Goal: Task Accomplishment & Management: Complete application form

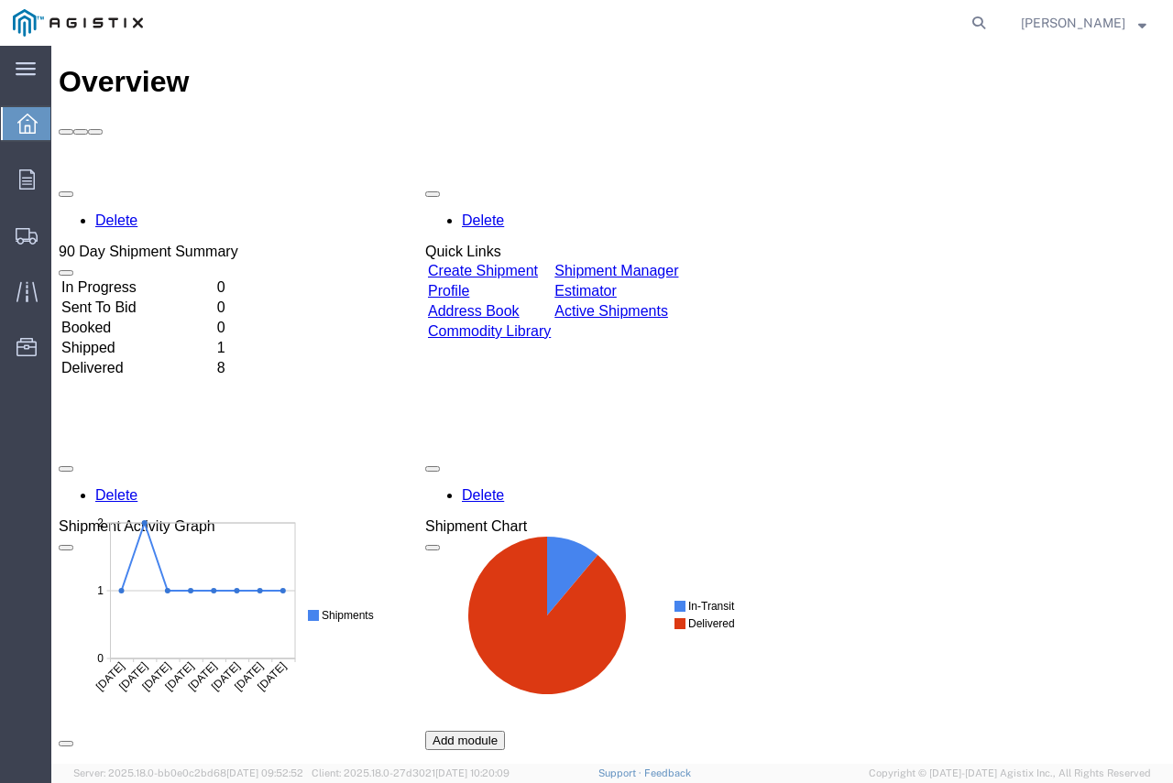
click at [525, 263] on link "Create Shipment" at bounding box center [483, 271] width 110 height 16
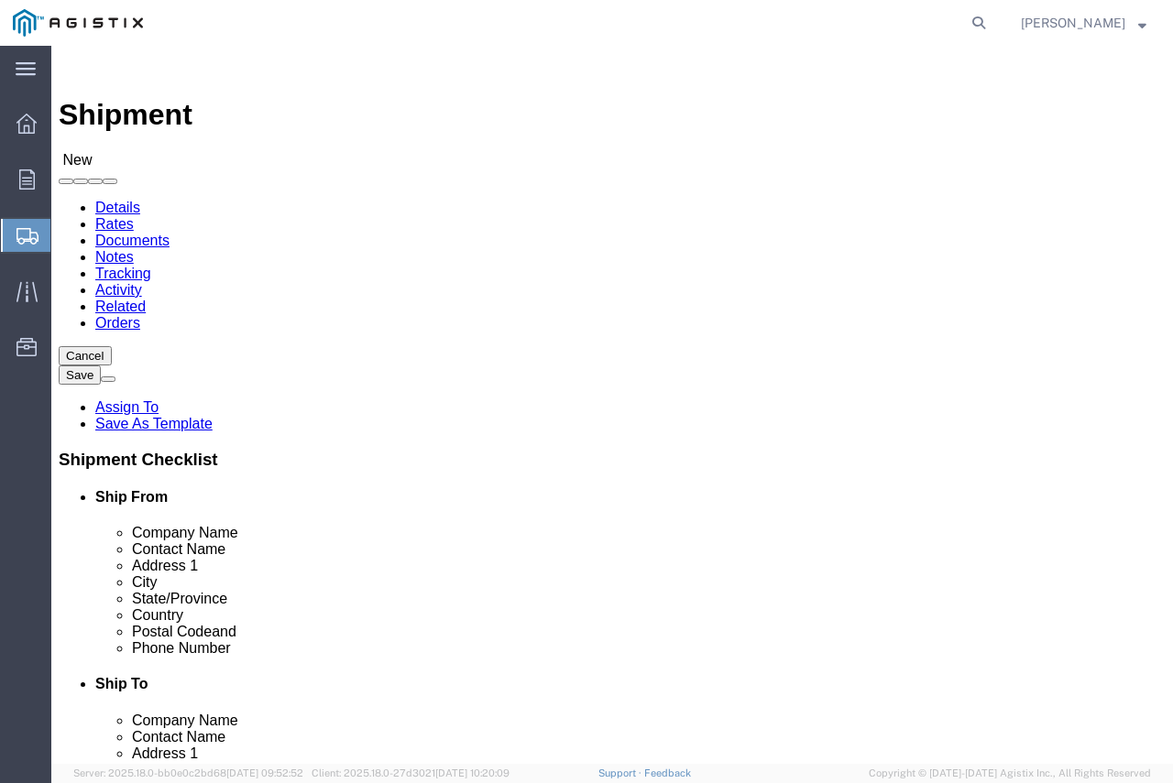
select select
click select "Select Energy & Process Corp PG&E"
select select "9596"
click select "Select Energy & Process Corp PG&E"
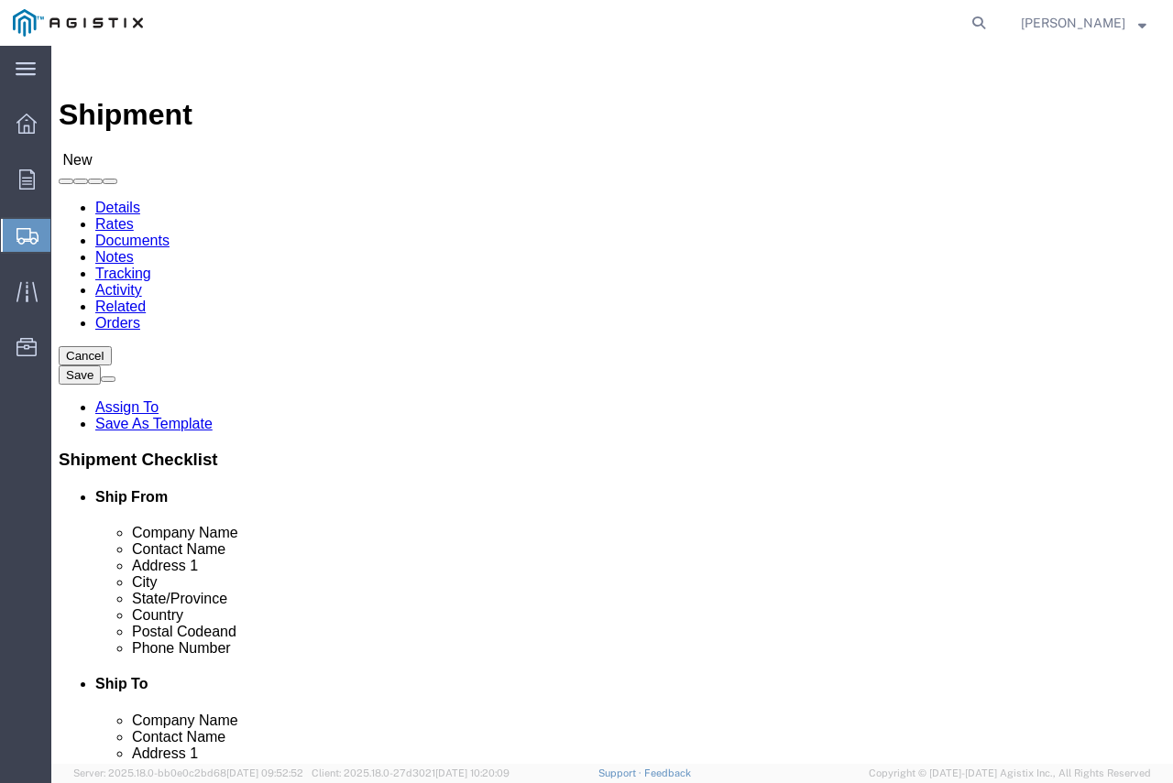
select select "PURCHORD"
select select
click select "Select All Others Fremont DC Fresno DC Wheatland DC"
select select "23082"
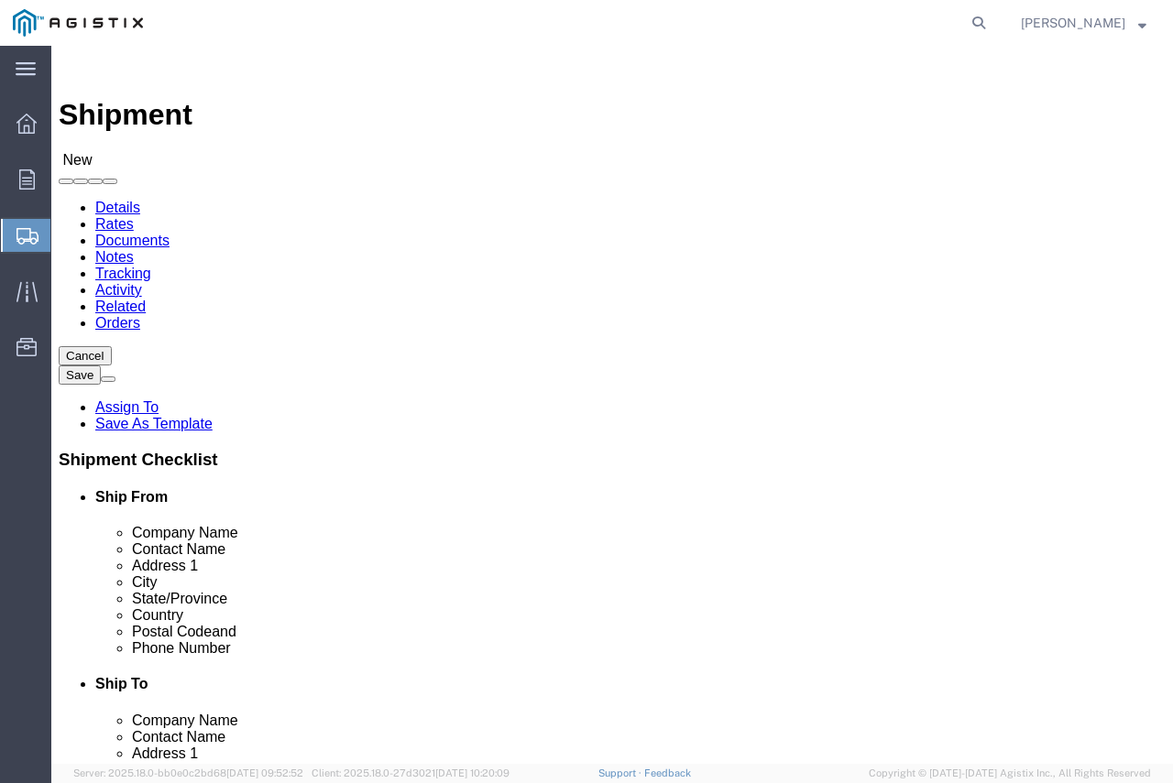
click select "Select All Others Fremont DC Fresno DC Wheatland DC"
paste input "IQ Nut and Bolt"
type input "IQ Nut and Bolt"
paste input "IQ Nut and Bolt"
type input "IQ Nut and Bolt"
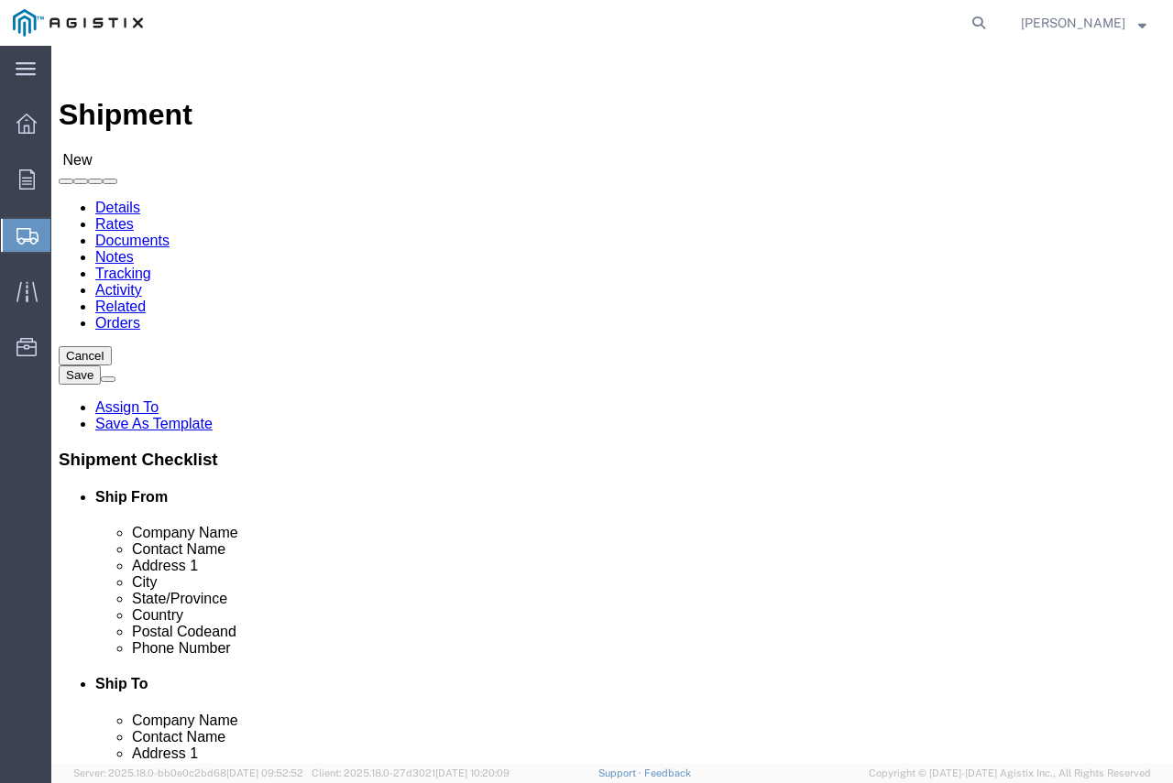
paste input "226 N Sherman Ave"
type input "226 N Sherman Ave"
select select
click input "text"
type input "a"
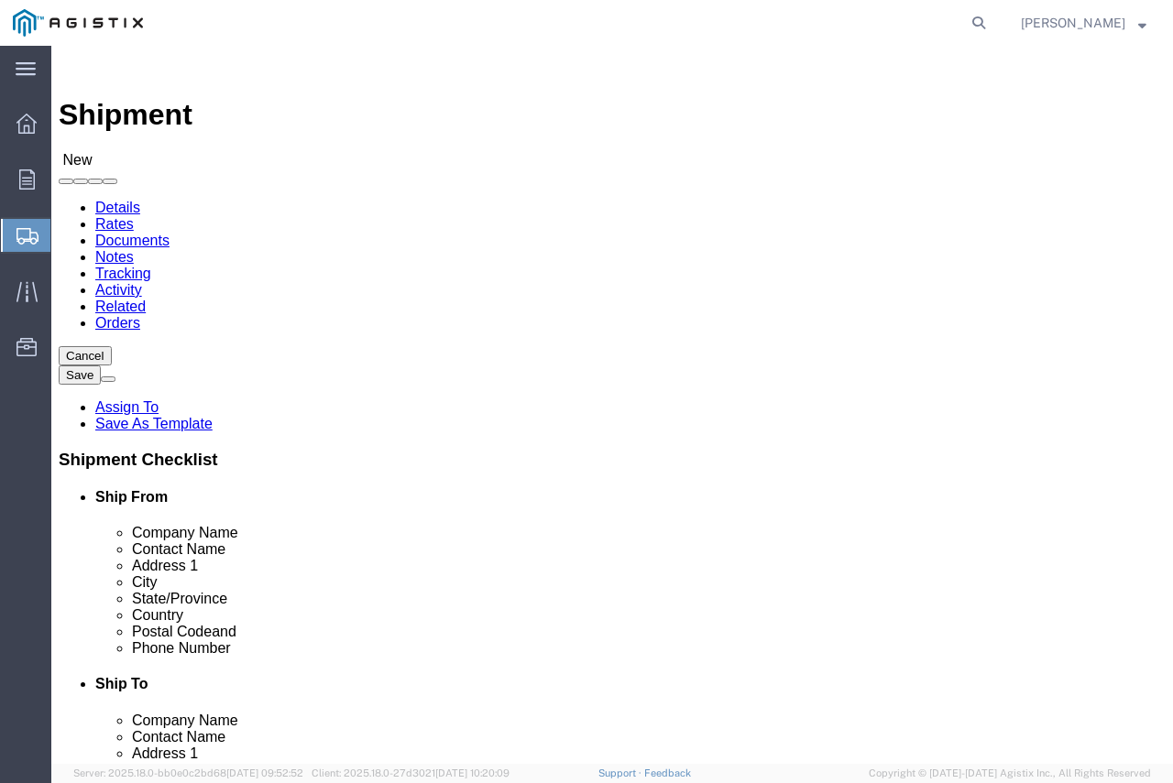
type input "Alison"
click input "text"
paste input "Corona, CA 92882-7122"
type input "Corona, CA 92882-7122"
click input "text"
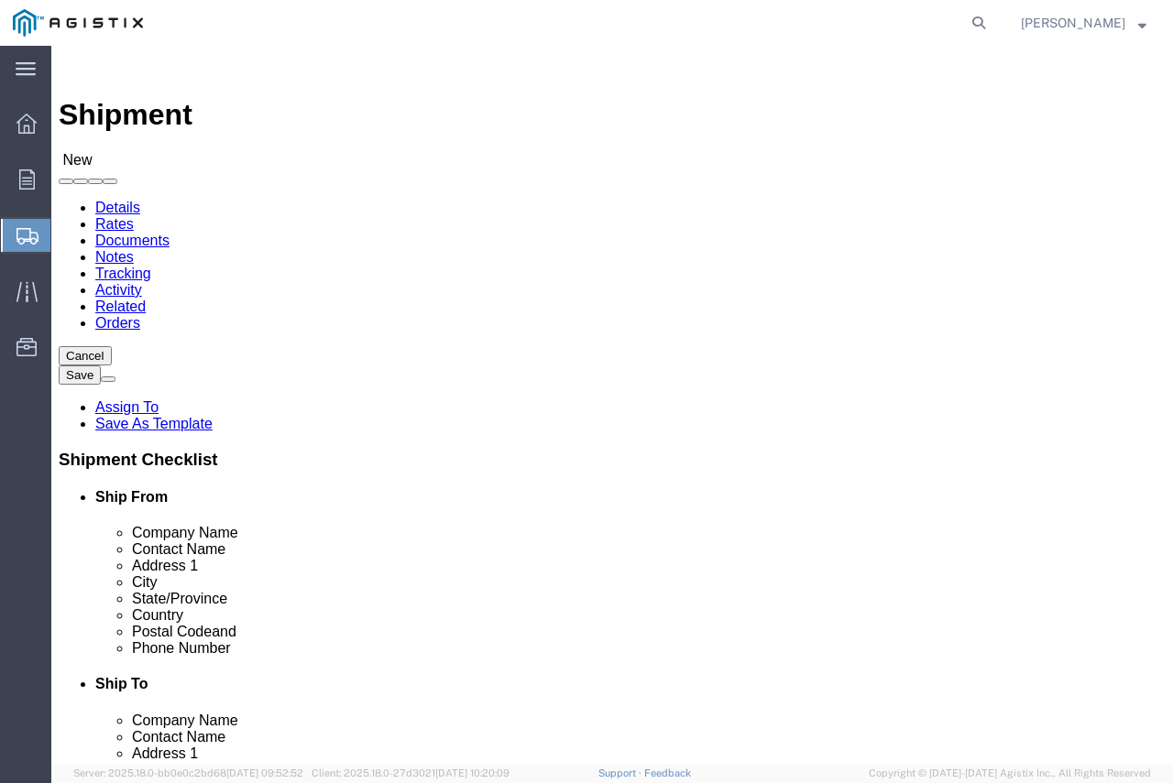
select select
type input "s"
type input "Suite D"
drag, startPoint x: 327, startPoint y: 655, endPoint x: 229, endPoint y: 652, distance: 98.1
click input "Corona, CA 92882-7122"
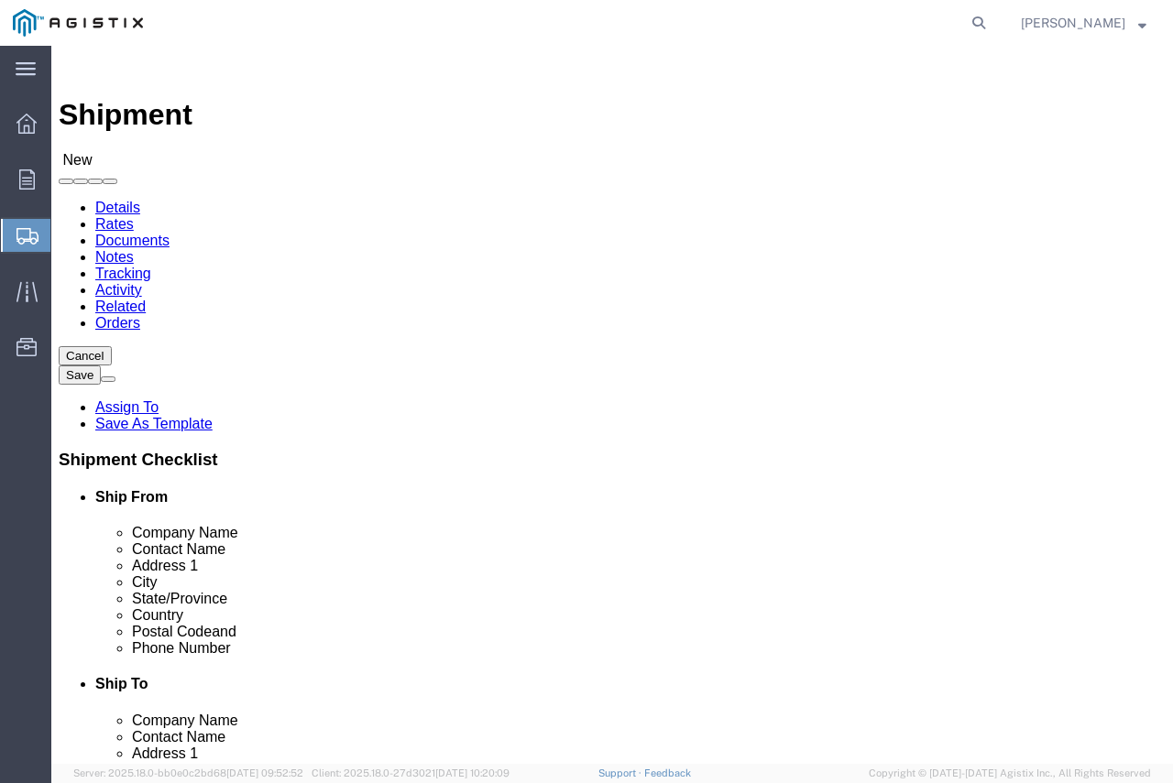
type input "Corona"
select select
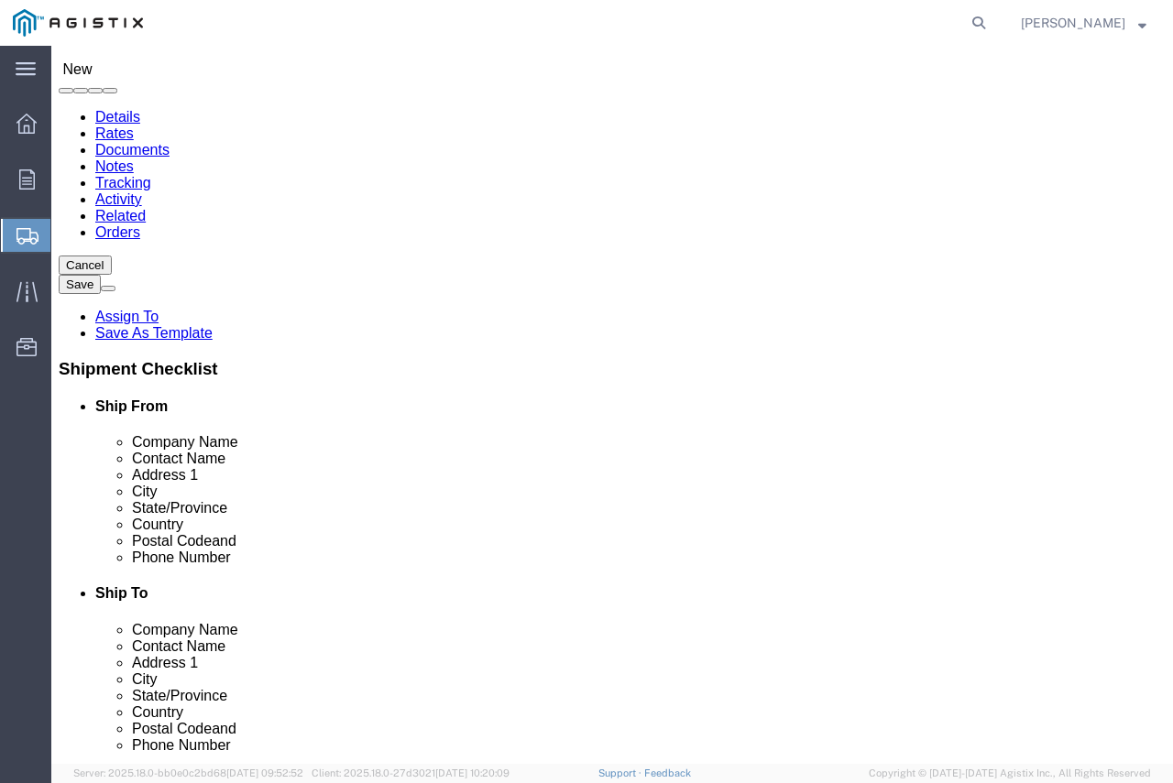
scroll to position [92, 0]
paste input "CA 92882-7122"
click input "CA 92882"
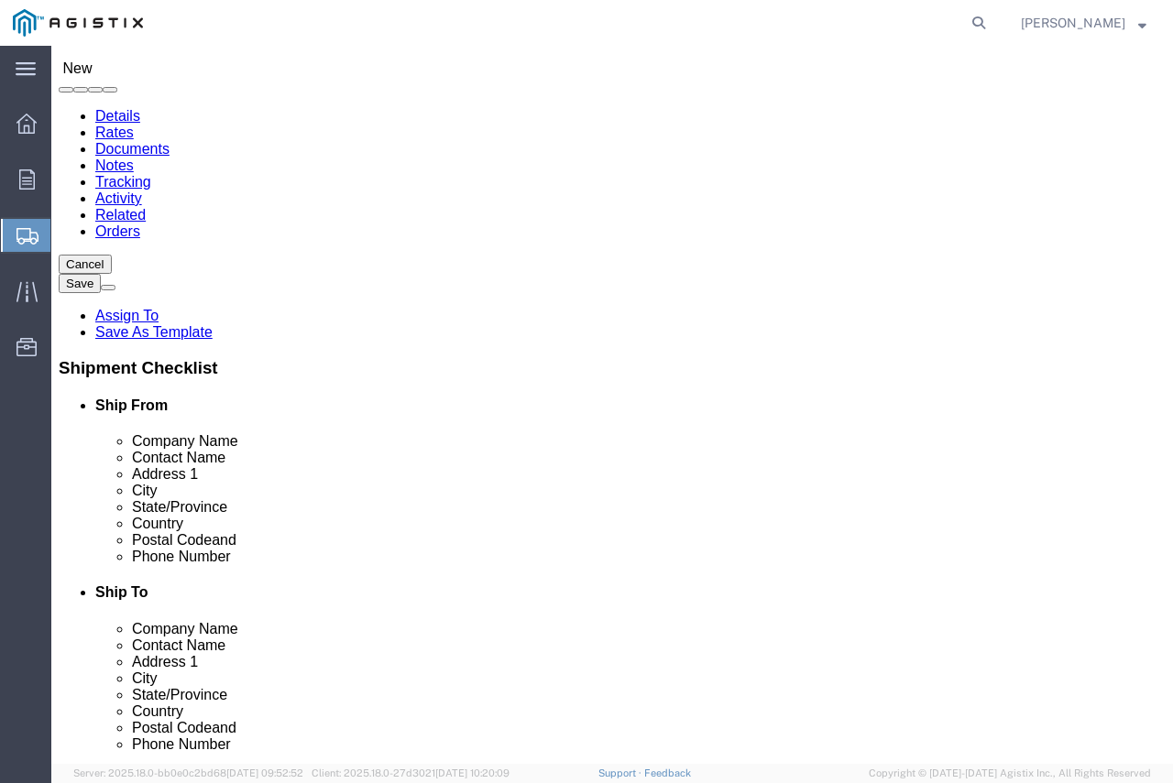
type input "92882"
select select
select select "CA"
click input "text"
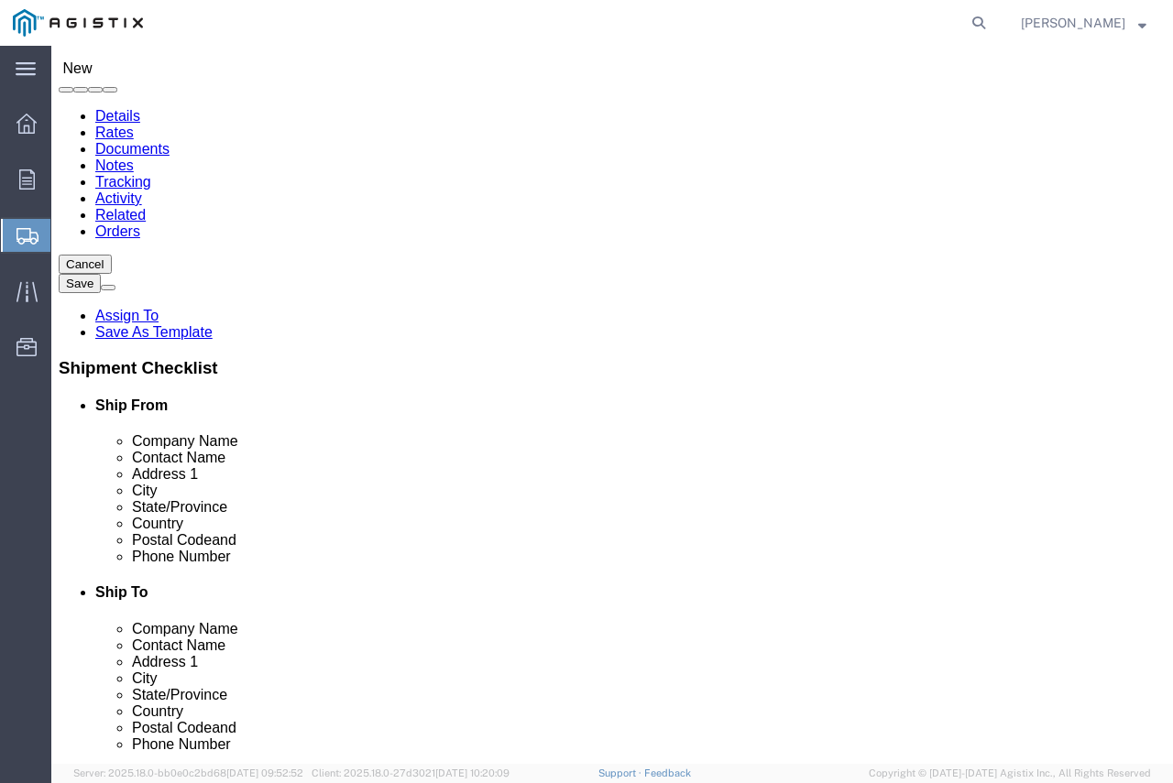
paste input "(951) 549-9771"
click input "(951) 549-9771"
type input "(951) 549-9771"
click div
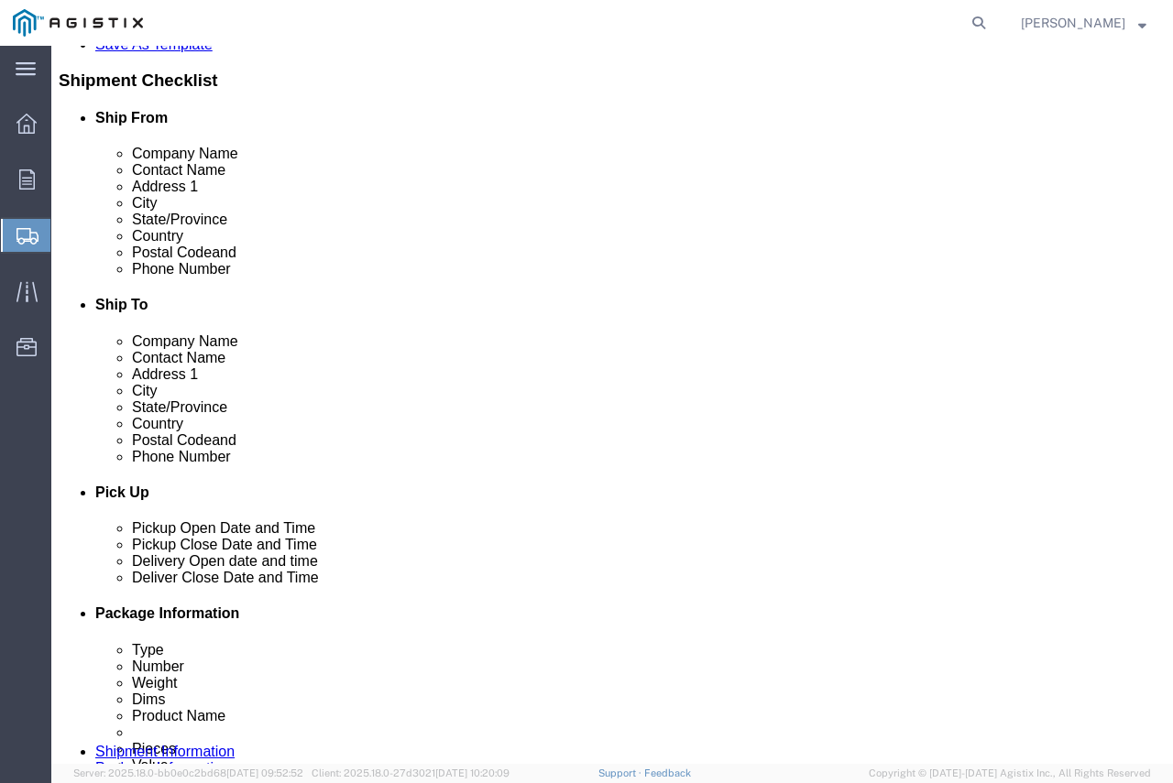
scroll to position [183, 0]
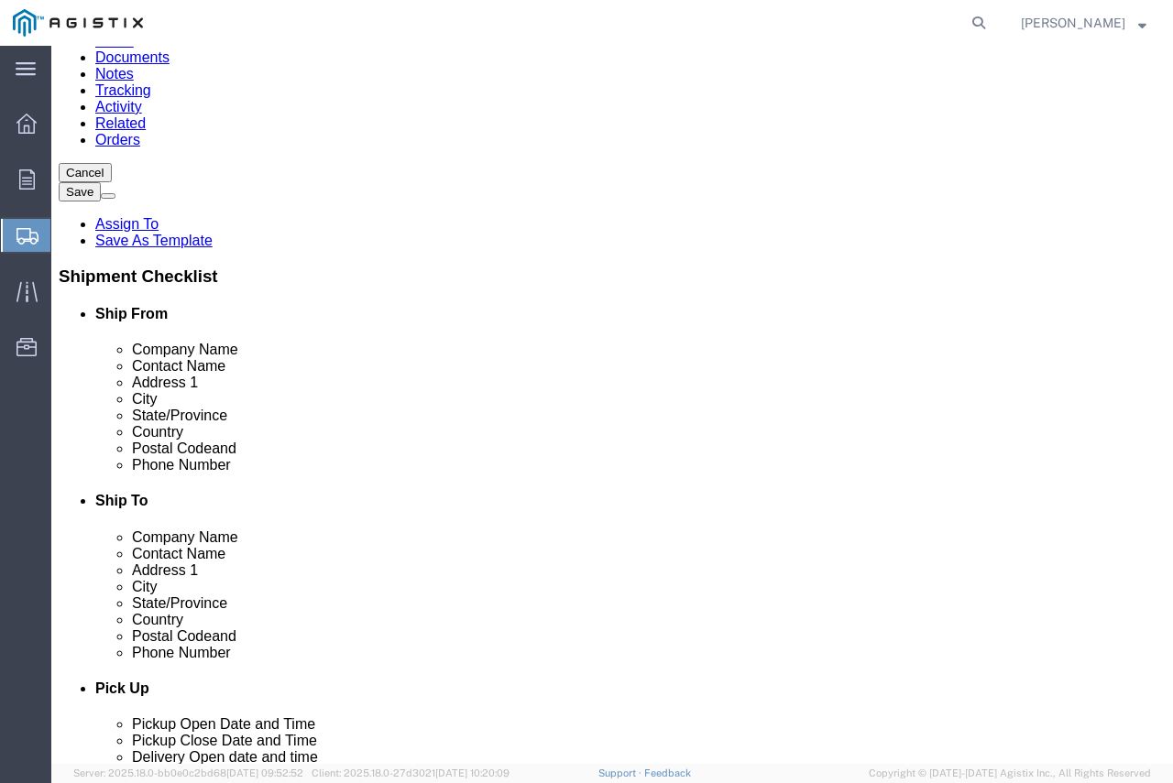
click input "text"
drag, startPoint x: 212, startPoint y: 640, endPoint x: 84, endPoint y: 630, distance: 127.8
click div "Email TOMMY.JILES@ENERGYANDPROCESS.COM"
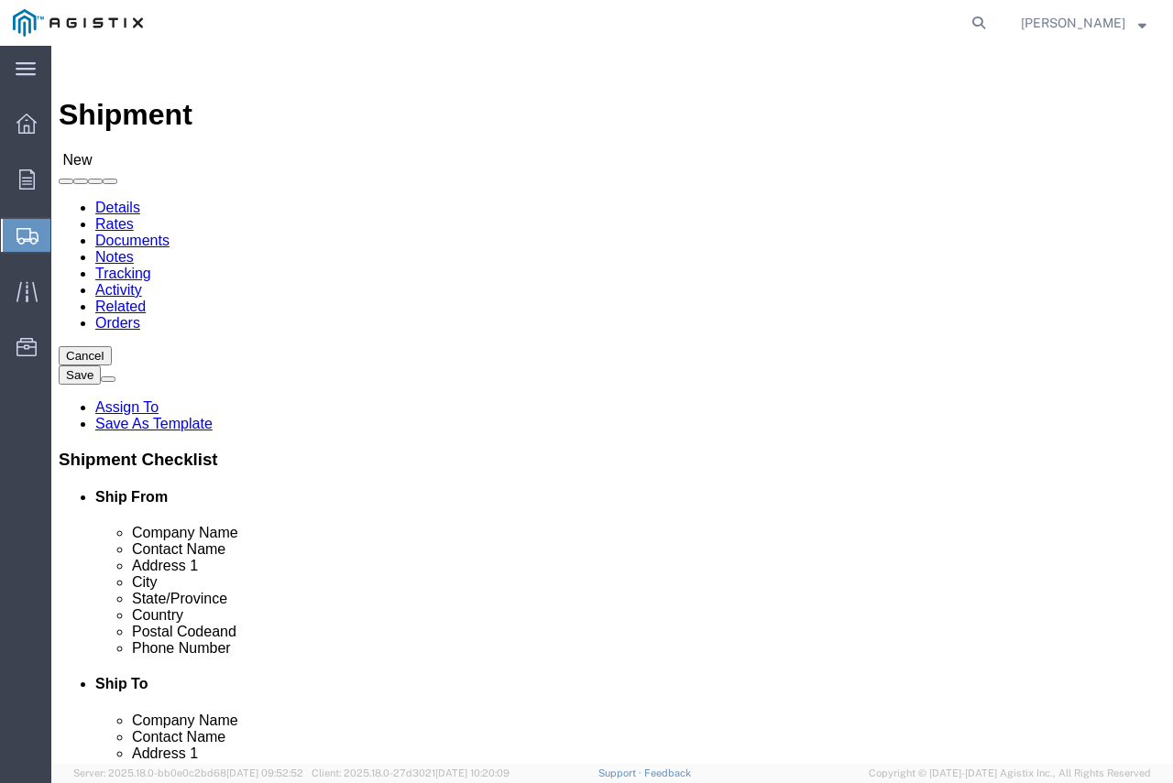
type input "TREVOR.BURNS@ENERGYANDPROCESS.COM"
checkbox input "true"
click input "text"
type input "PG"
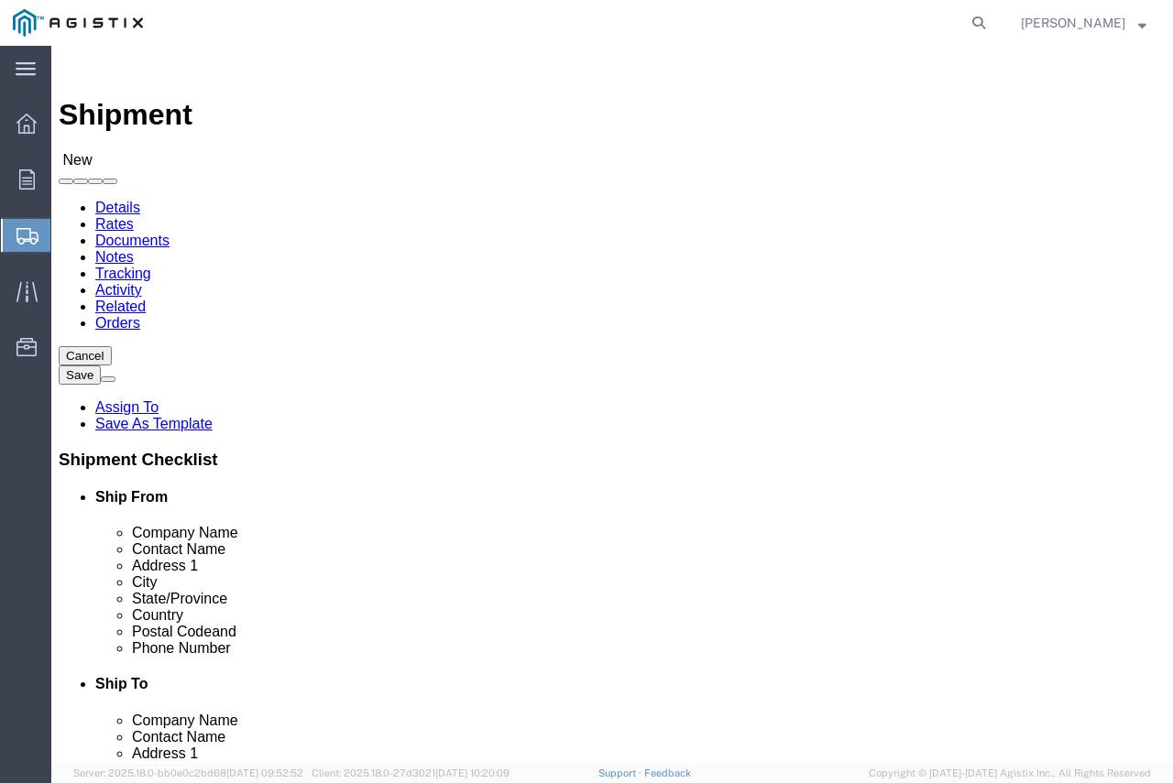
click input "text"
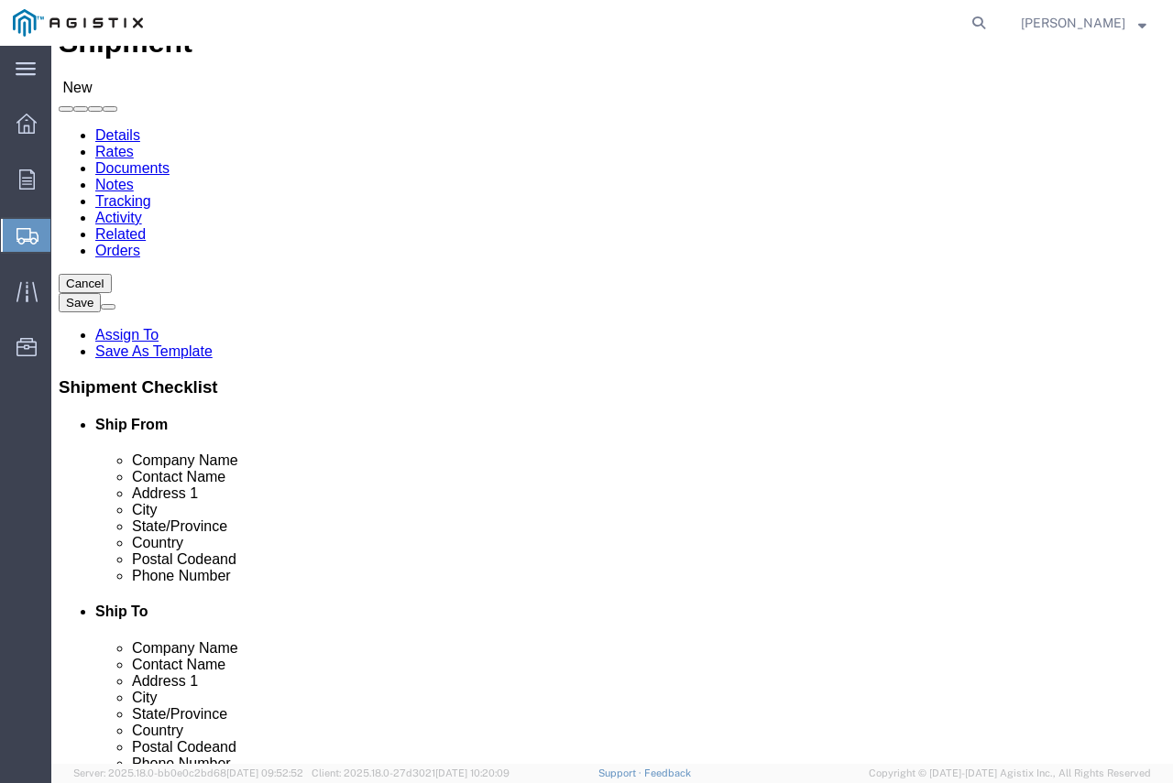
scroll to position [183, 0]
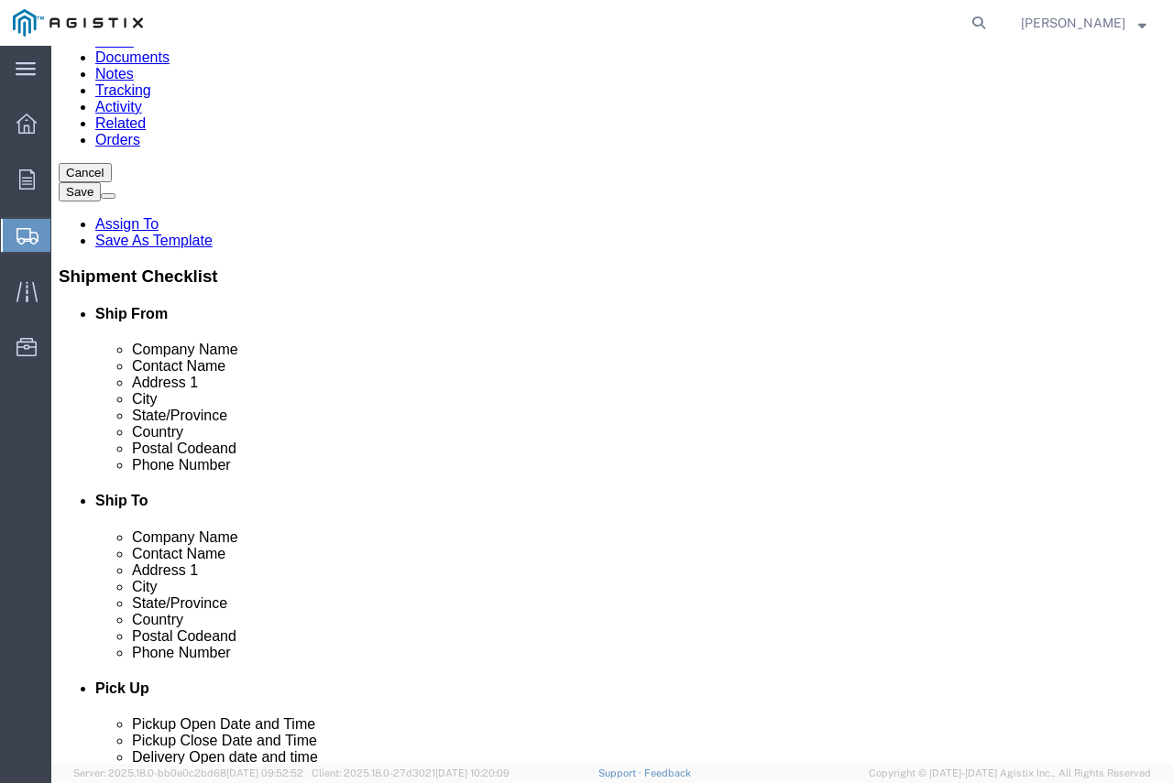
click input "text"
type input "93401"
select select
type input "C"
select select
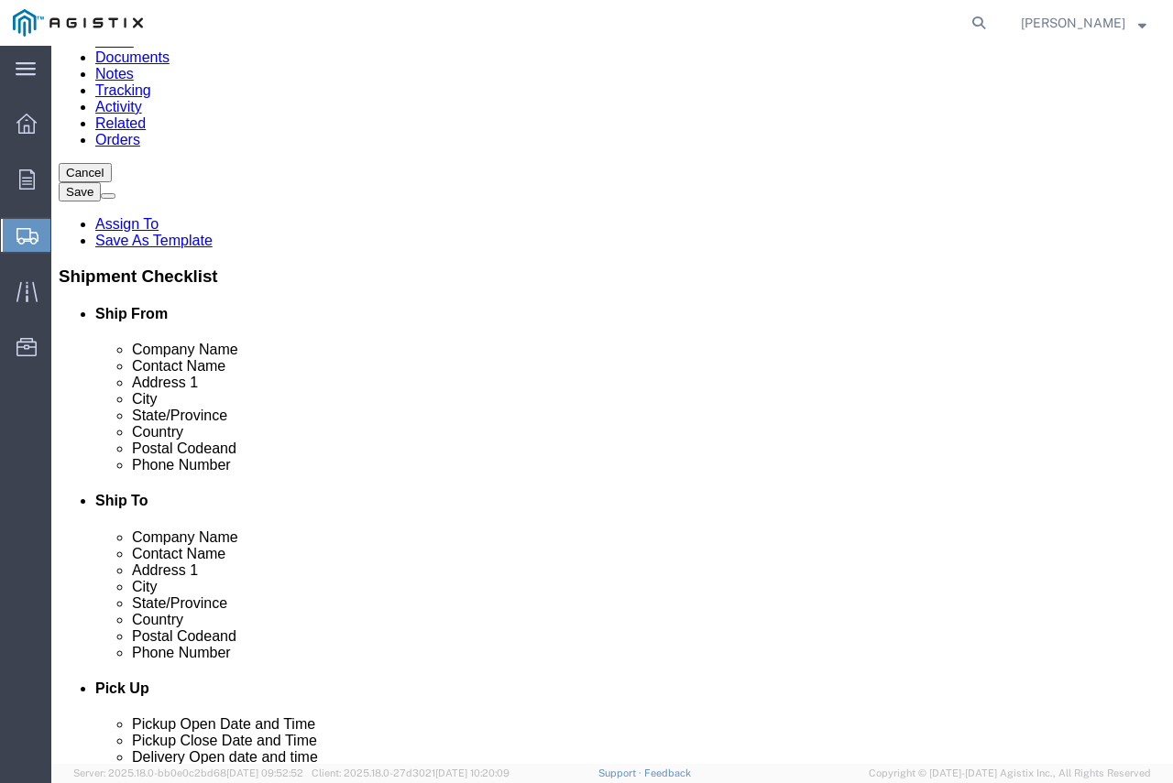
select select "CA"
click input "93401"
type input "SAN LUIS"
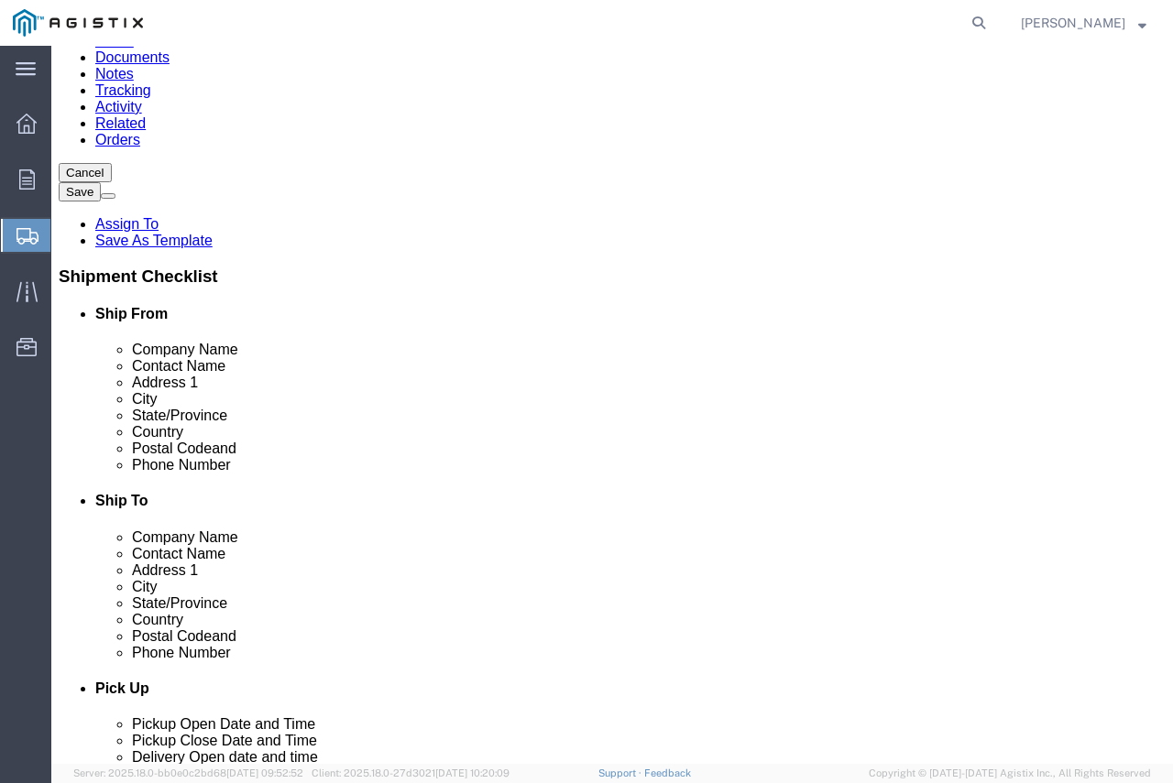
scroll to position [458, 0]
click p "- PG&E - () 4340 Old Santa Fe Rd, San Luis Obispo, CA 93401, US"
select select
type input "PG&E"
type input "4340 Old Santa Fe Rd"
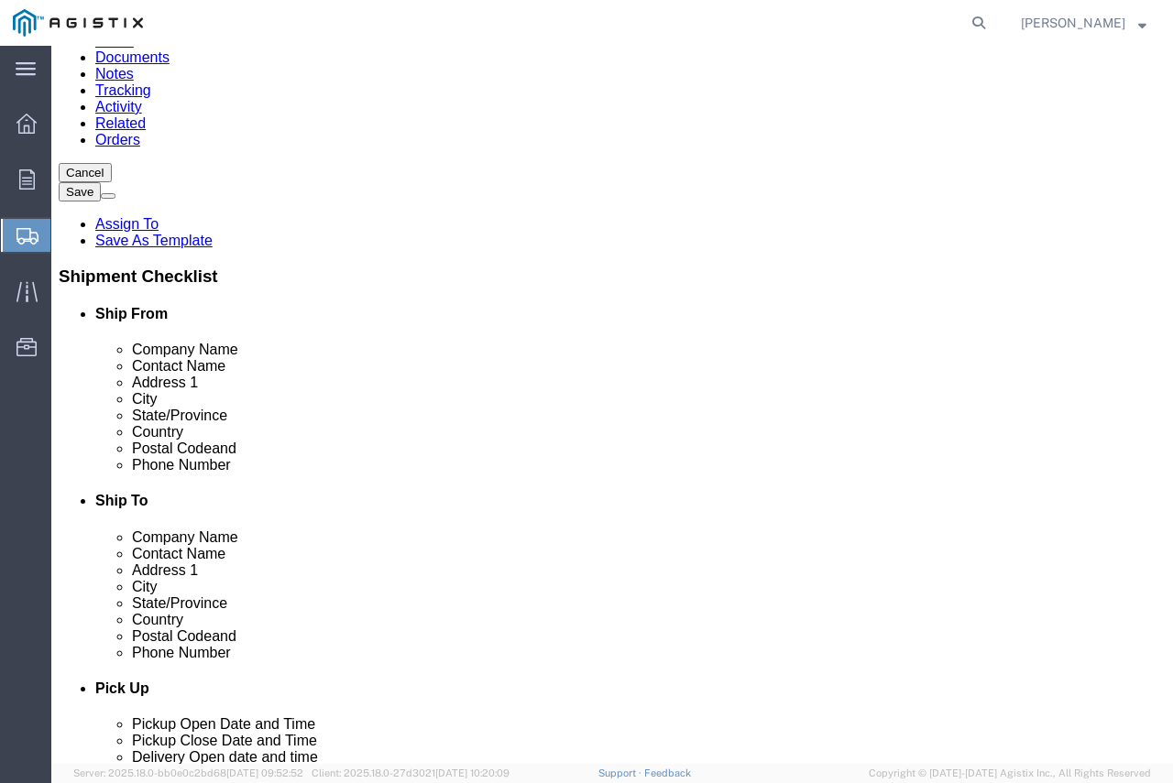
type input "San Luis Obispo"
type input "93401"
select select "CA"
type input "San Luis Obispo"
select select
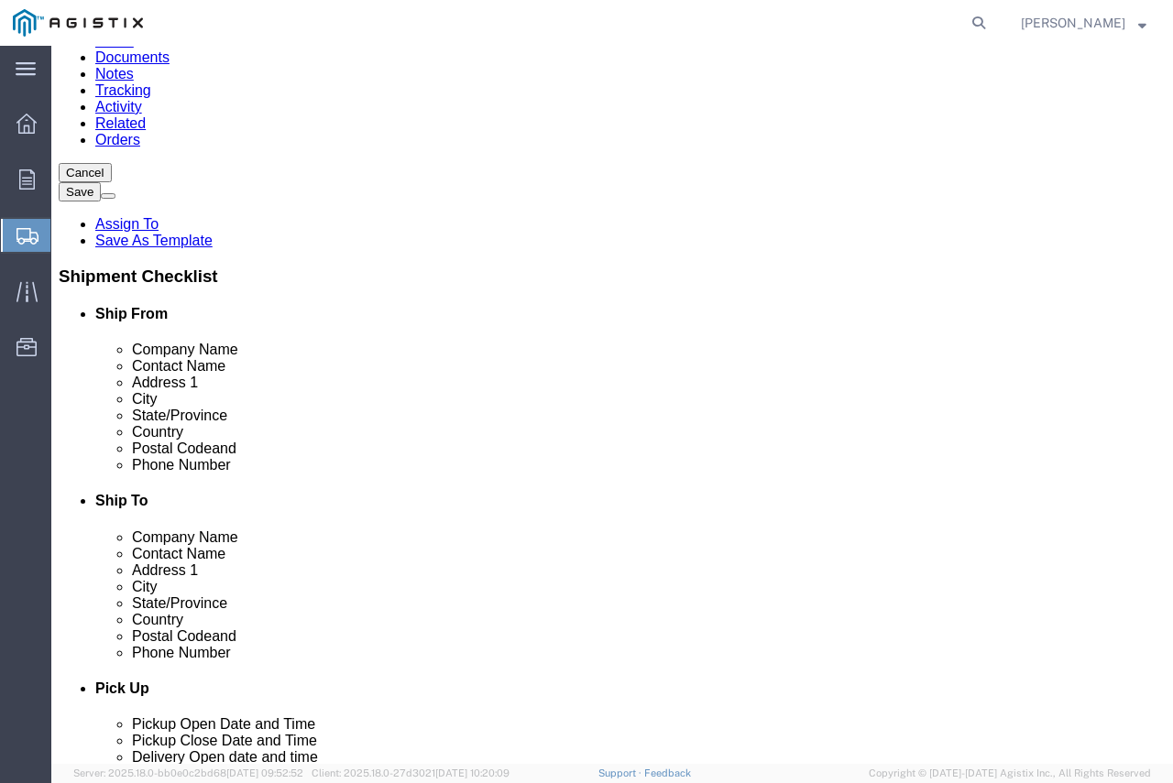
click input "text"
type input "8"
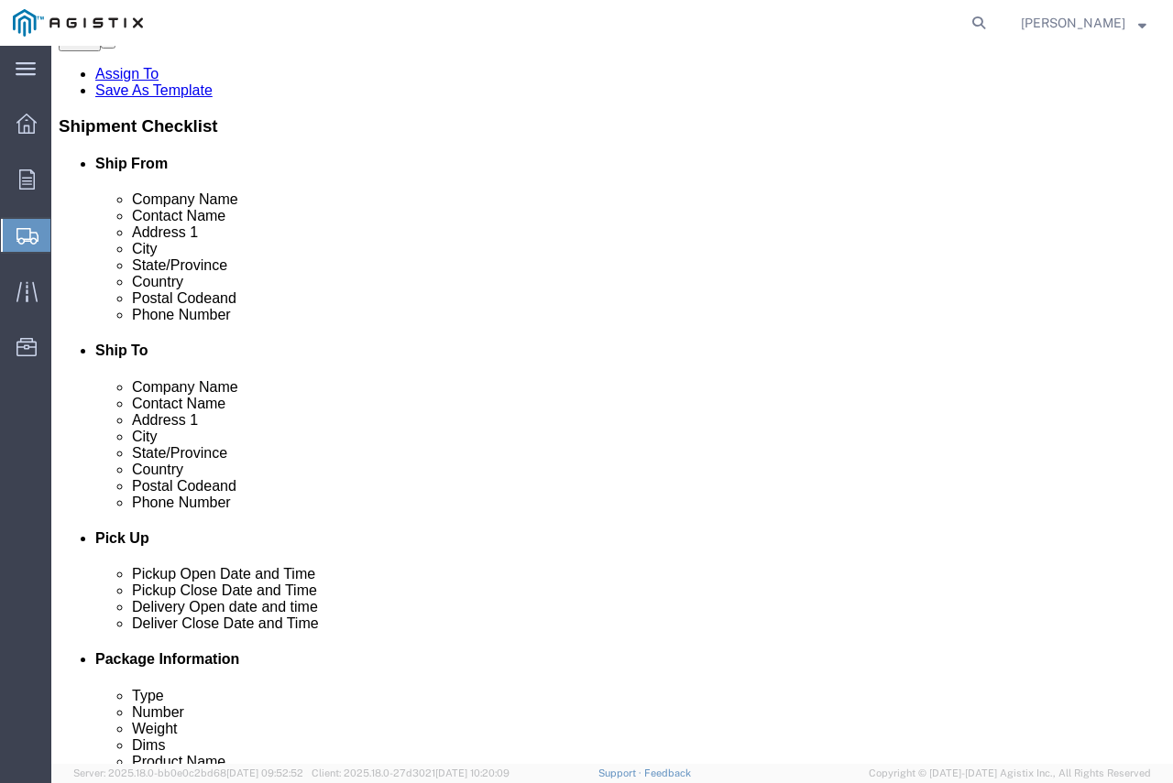
scroll to position [641, 0]
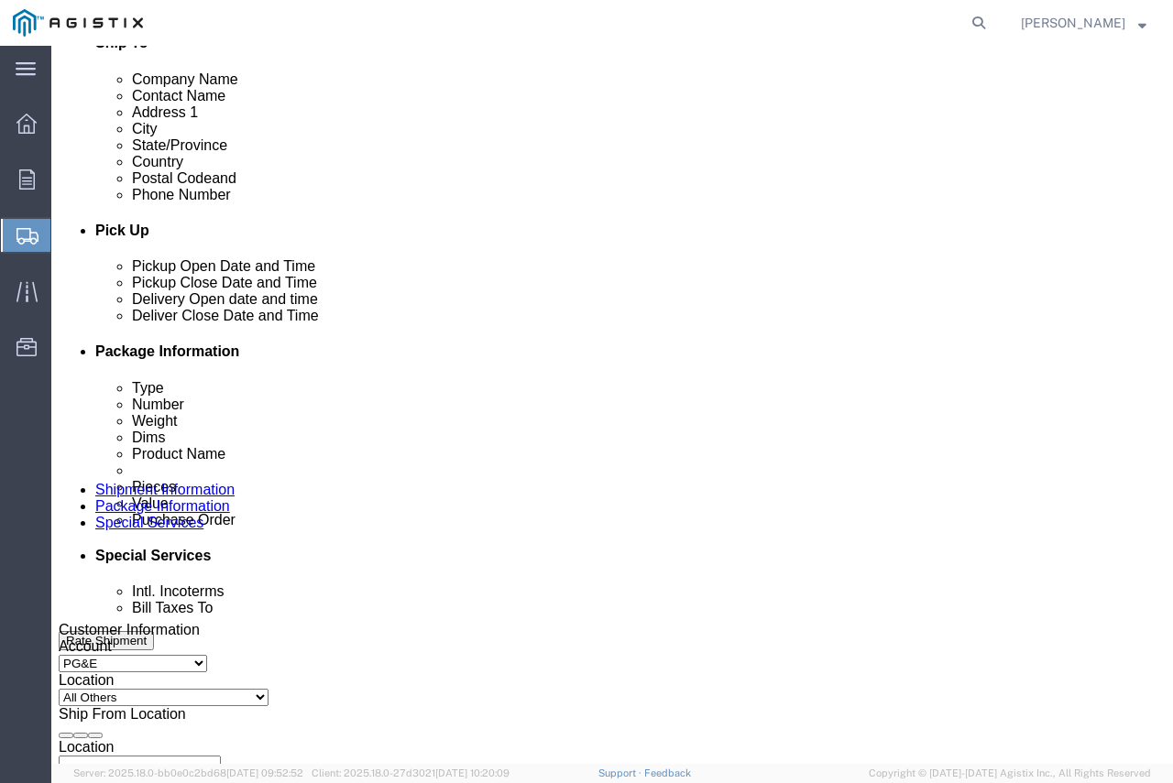
type input "OMAR RADY"
click div "Sep 09 2025 4:00 PM"
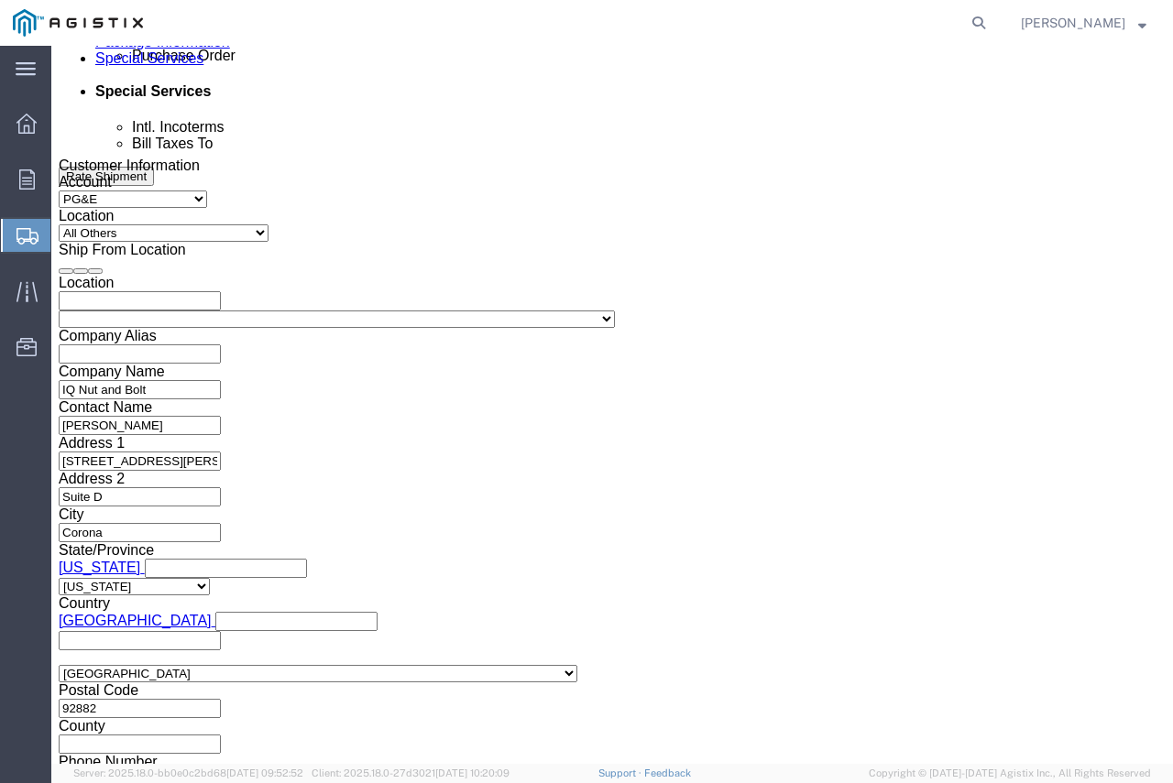
click input "9:00 PM"
type input "9:00 AM"
click button "Apply"
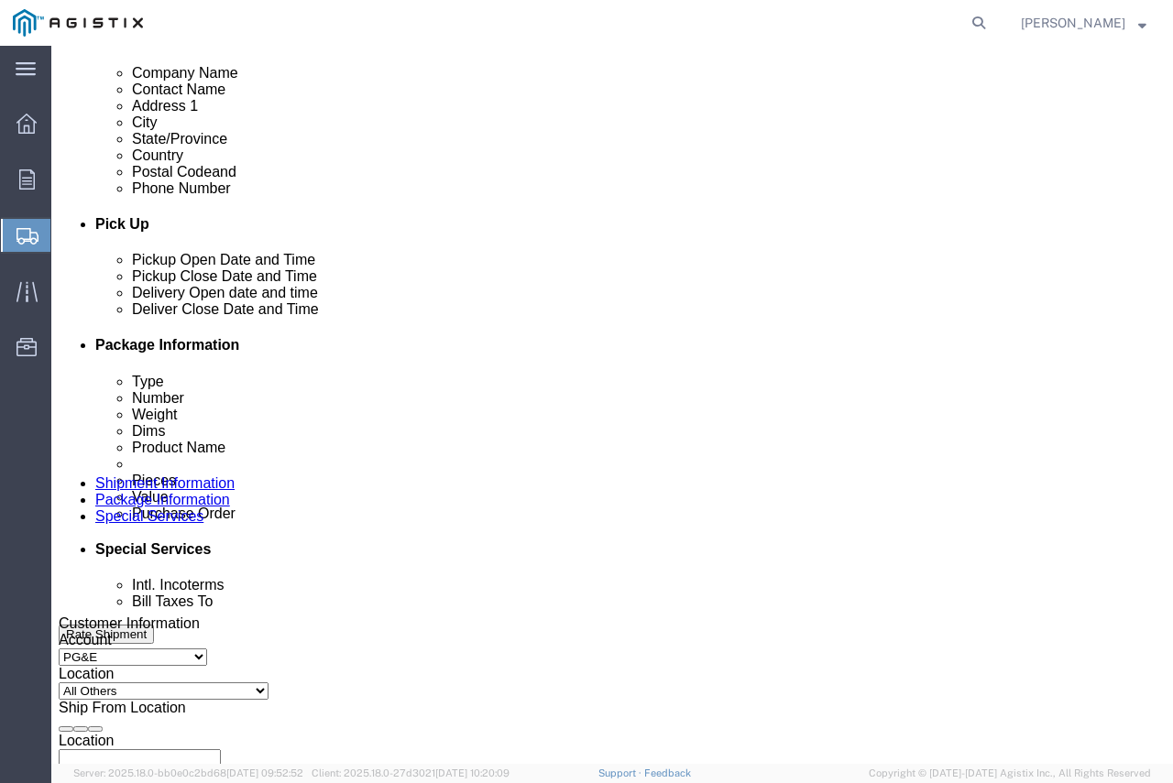
click div "Sep 09 2025 5:00 PM"
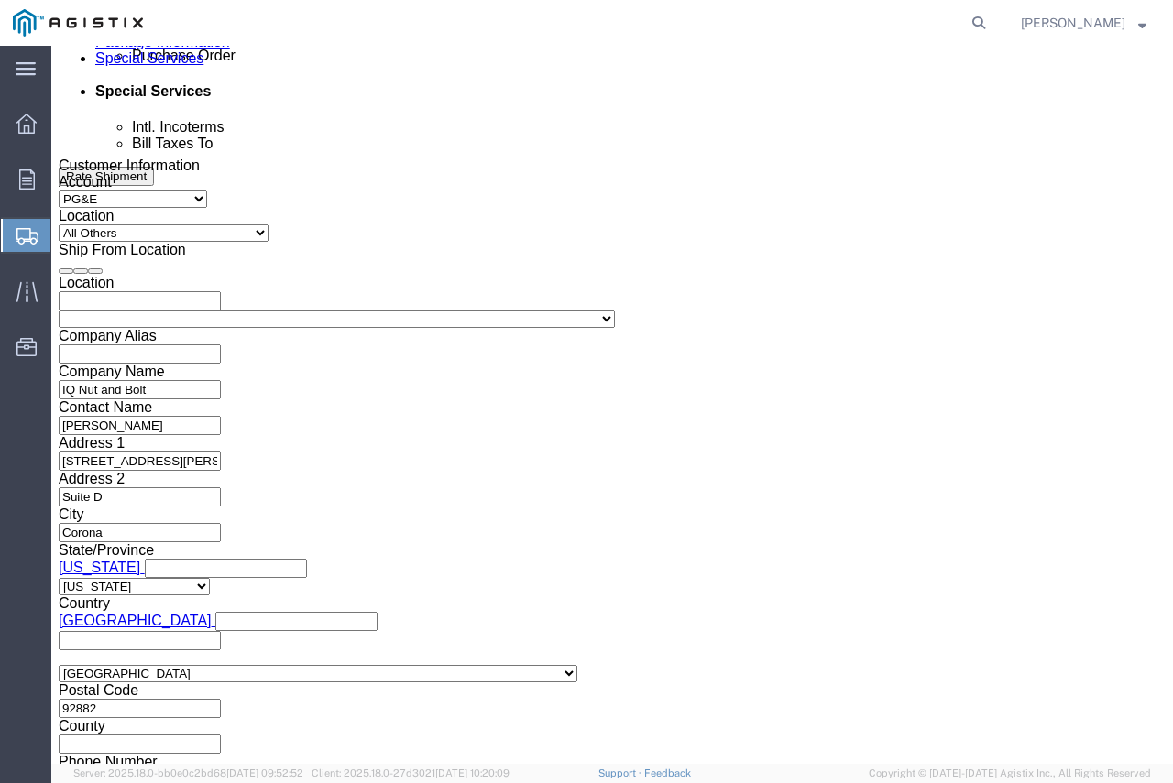
type input "3:00 PM"
click button "Apply"
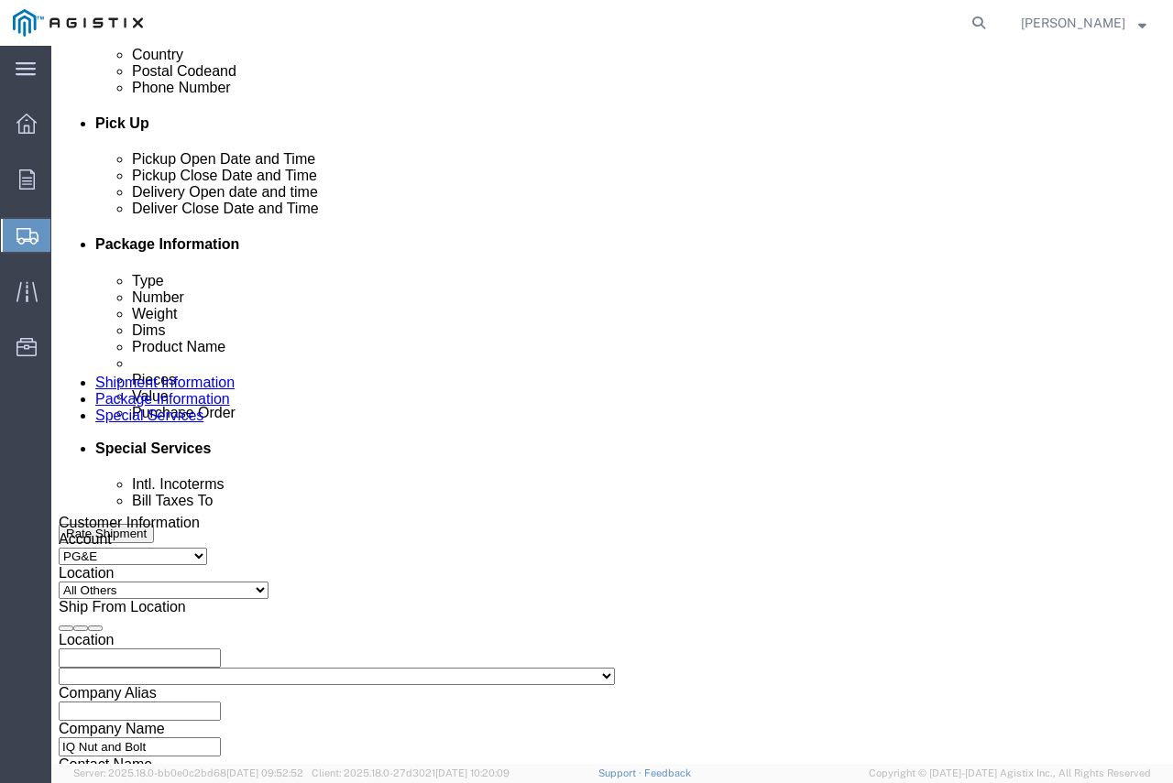
scroll to position [739, 0]
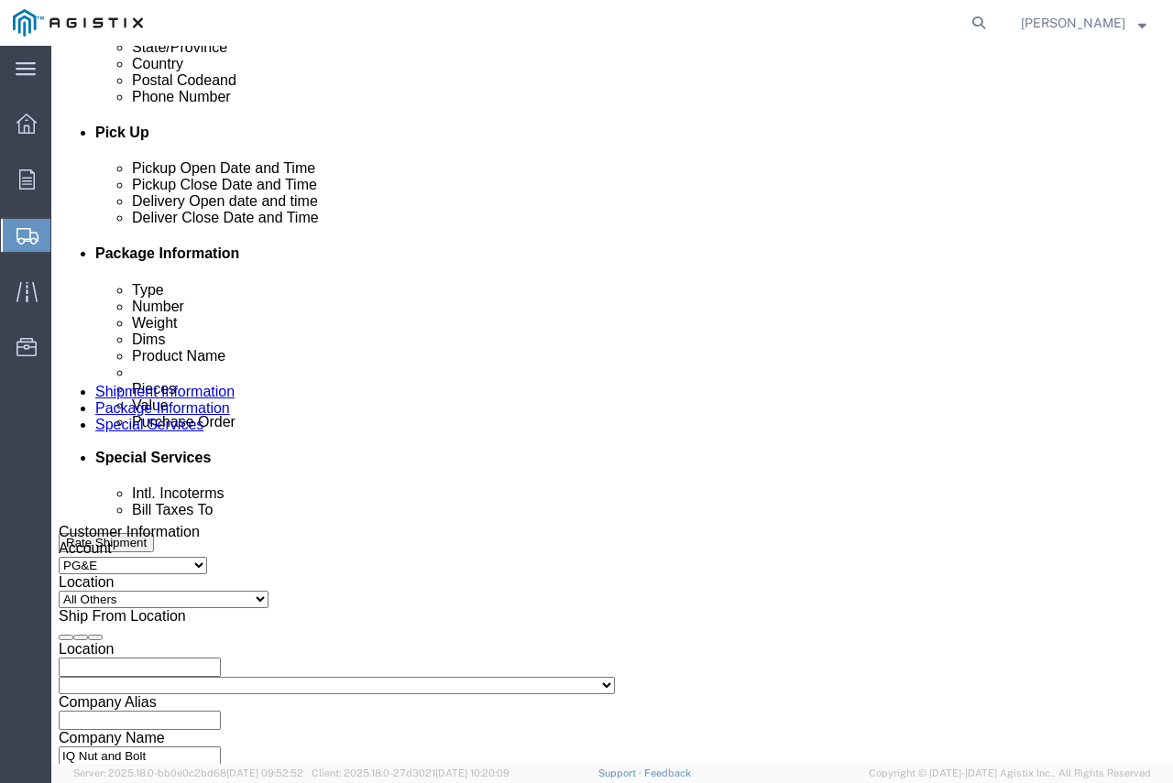
click div "Sep 09 2025 3:00 PM"
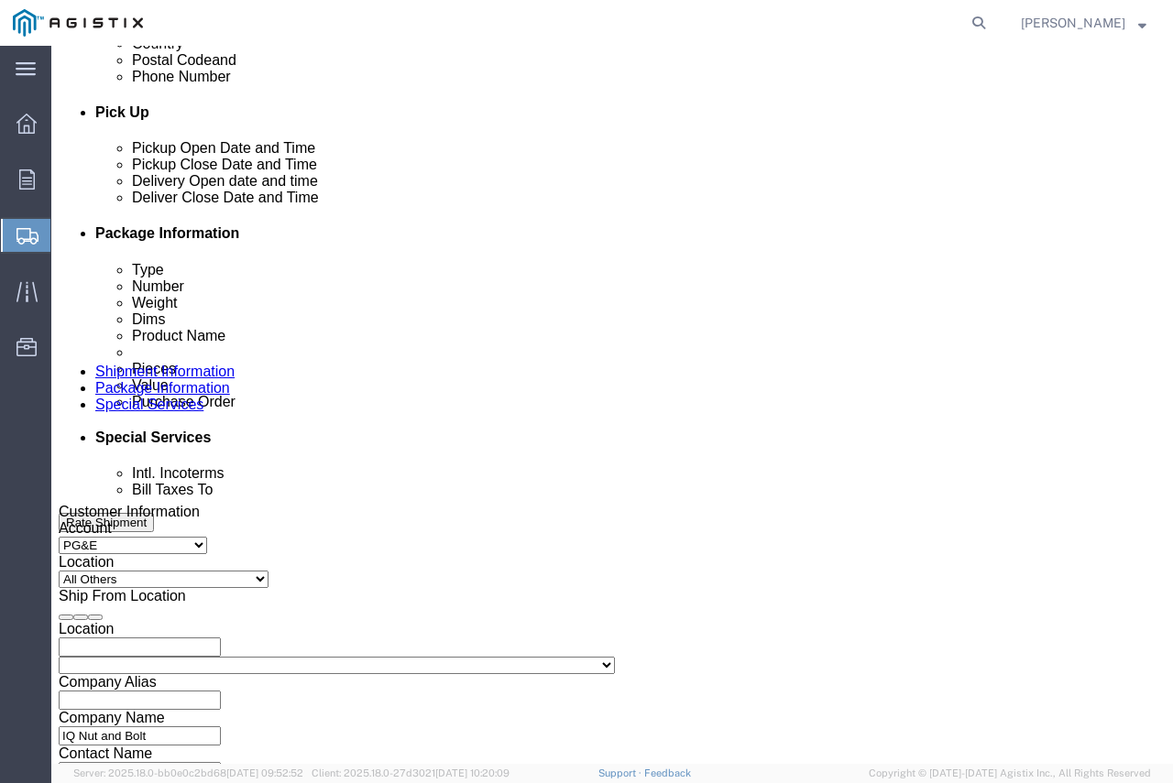
click button "Apply"
click div "Sep 09 2025 9:00 AM"
click button "Apply"
click div
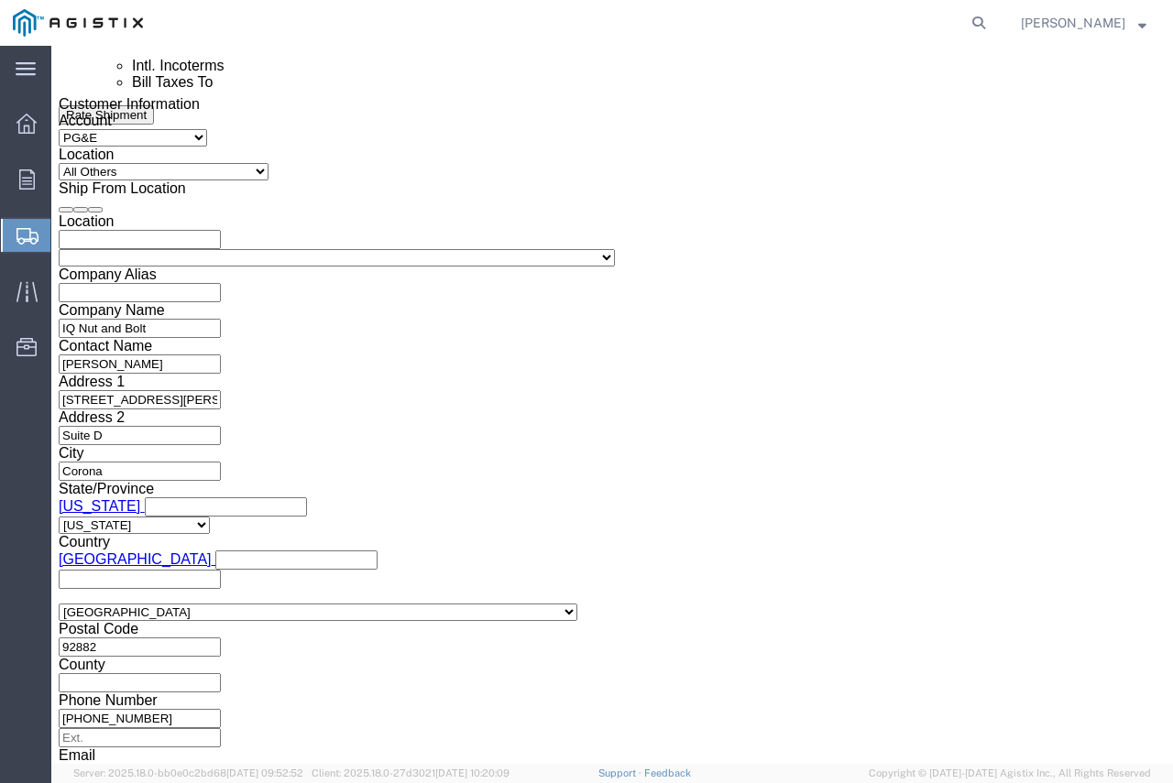
click input "9:00 PM"
type input "9:00 AM"
click button "Apply"
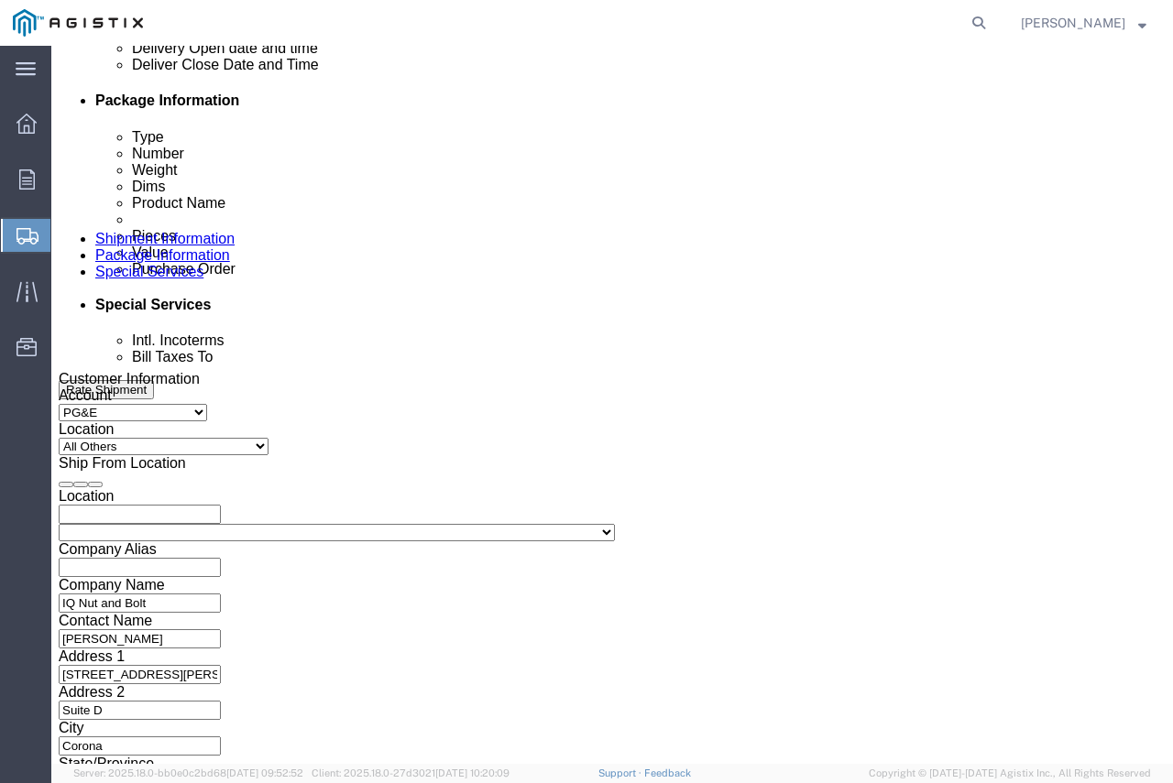
scroll to position [801, 0]
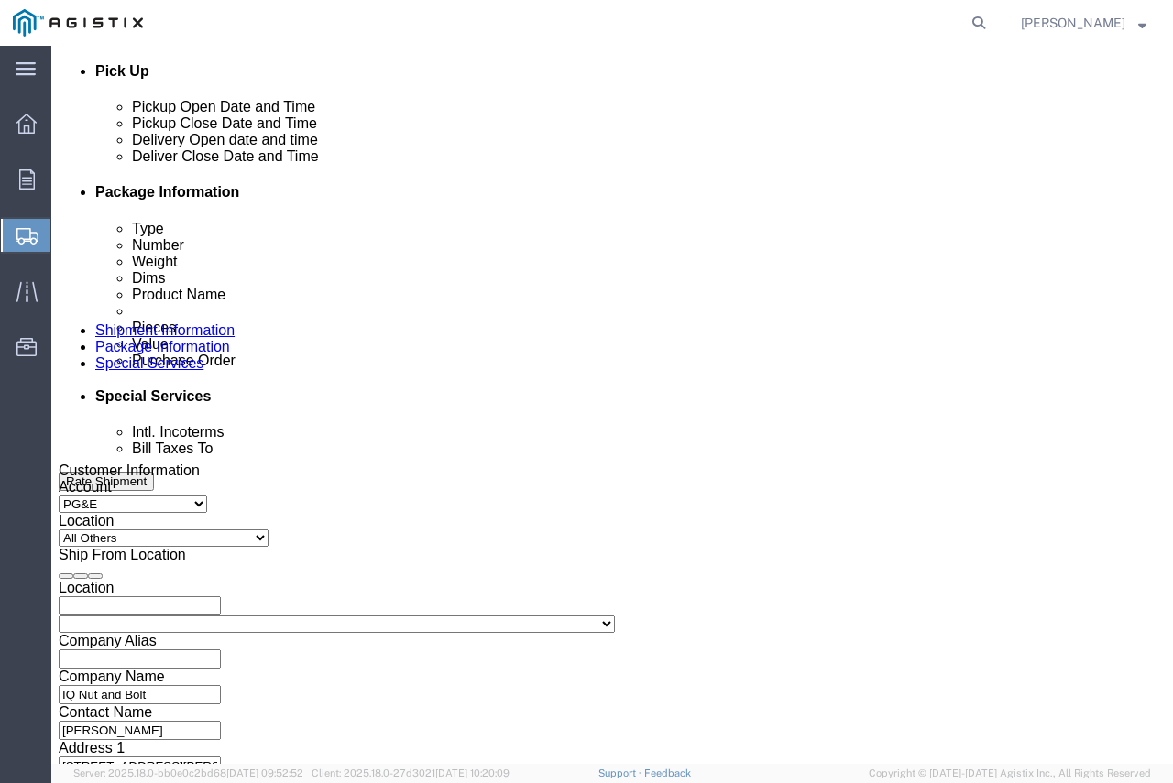
click div "Sep 10 2025 4:00 PM"
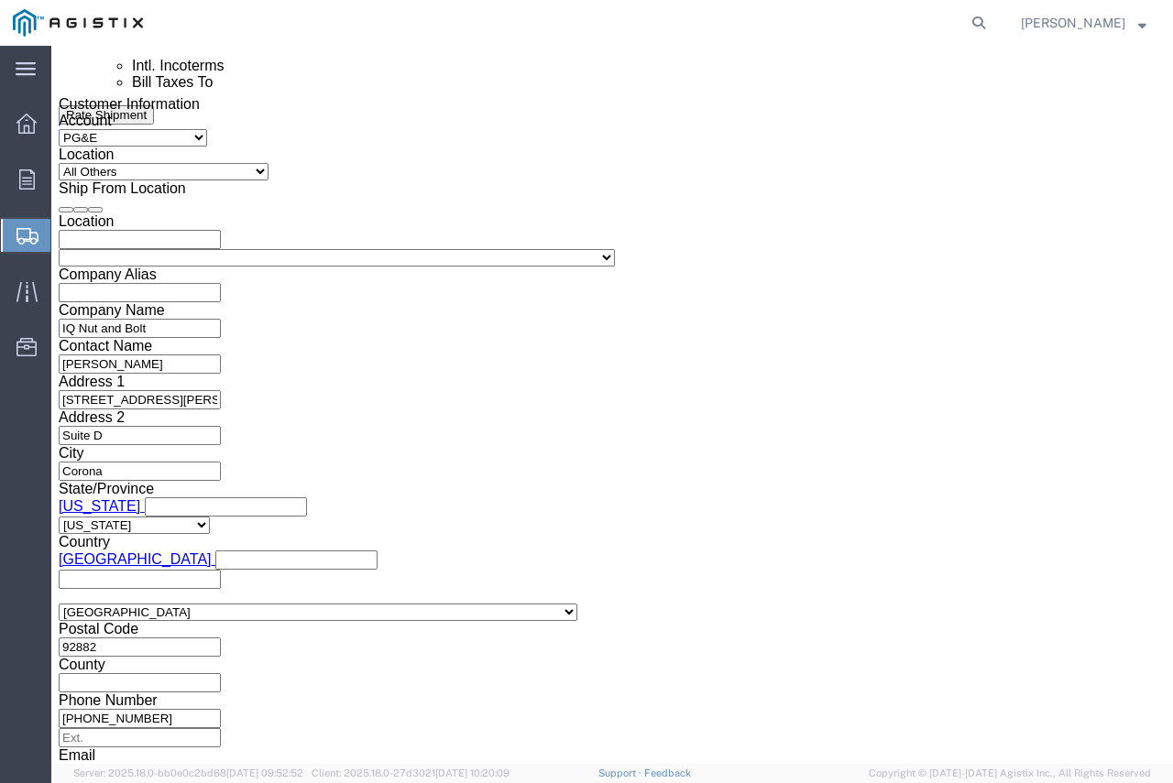
click button "Apply"
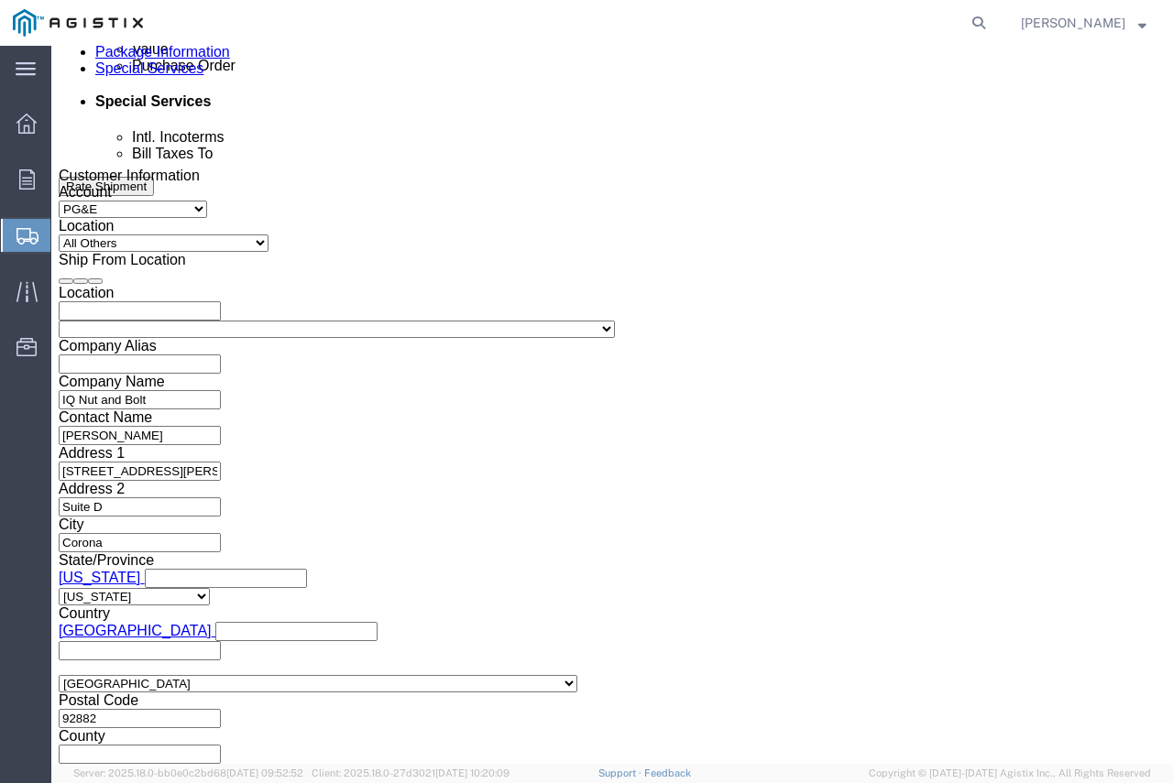
scroll to position [984, 0]
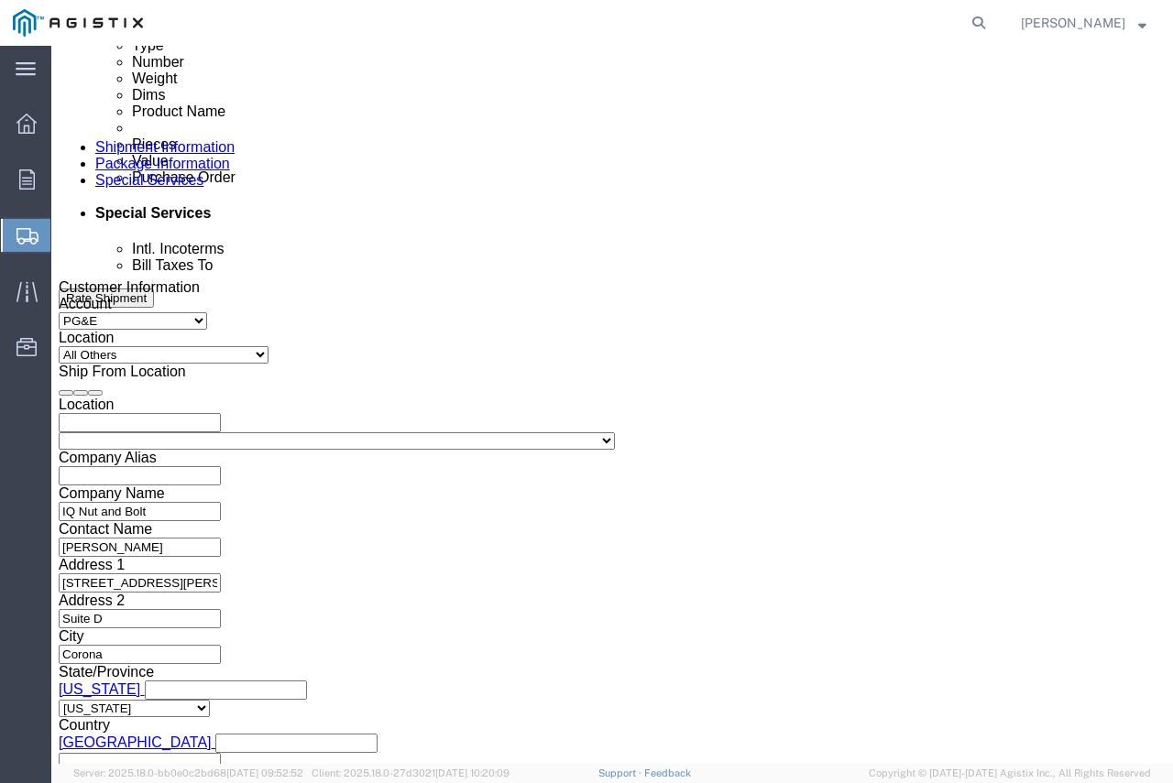
click div
click input "3:00 AM"
type input "3:00 PM"
click button "Apply"
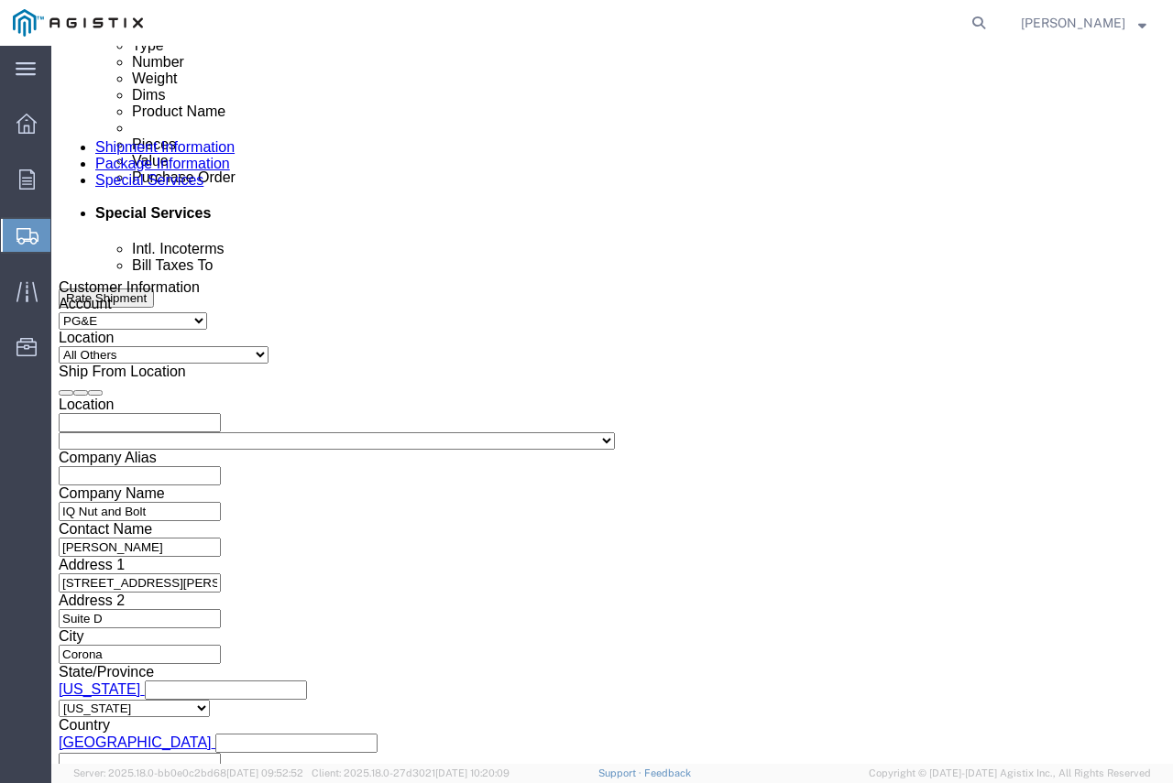
paste input "3501413988"
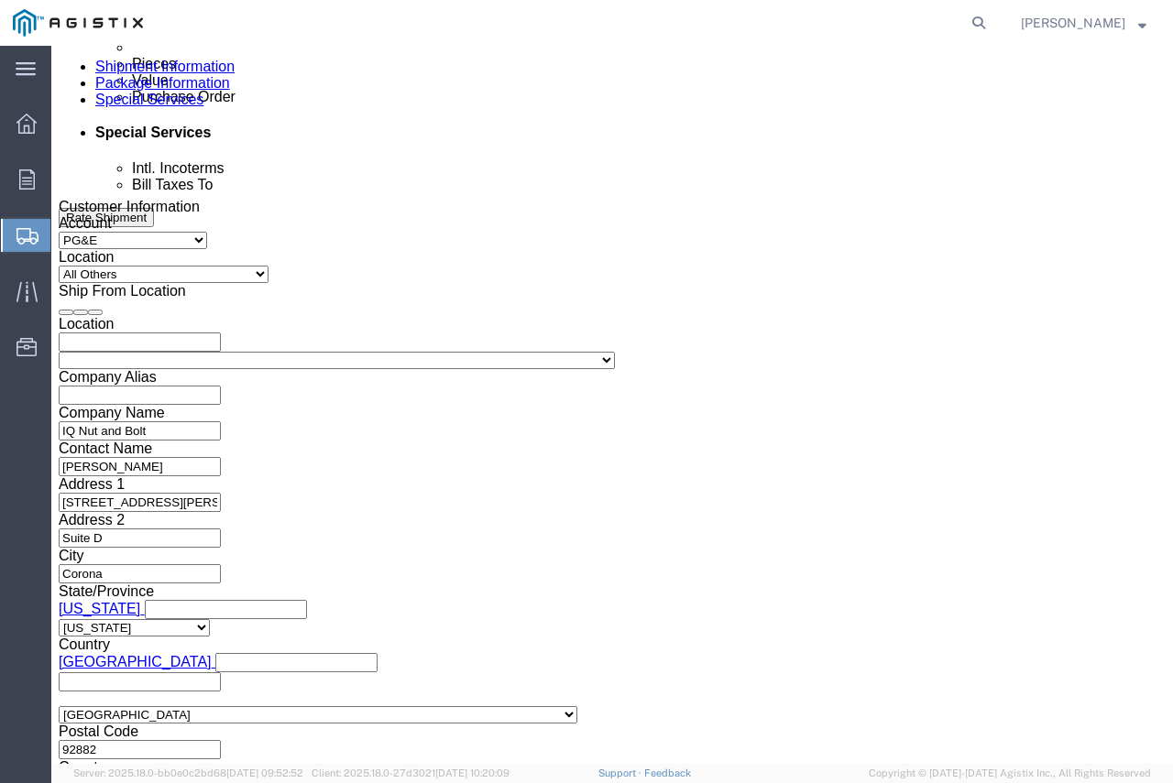
scroll to position [1167, 0]
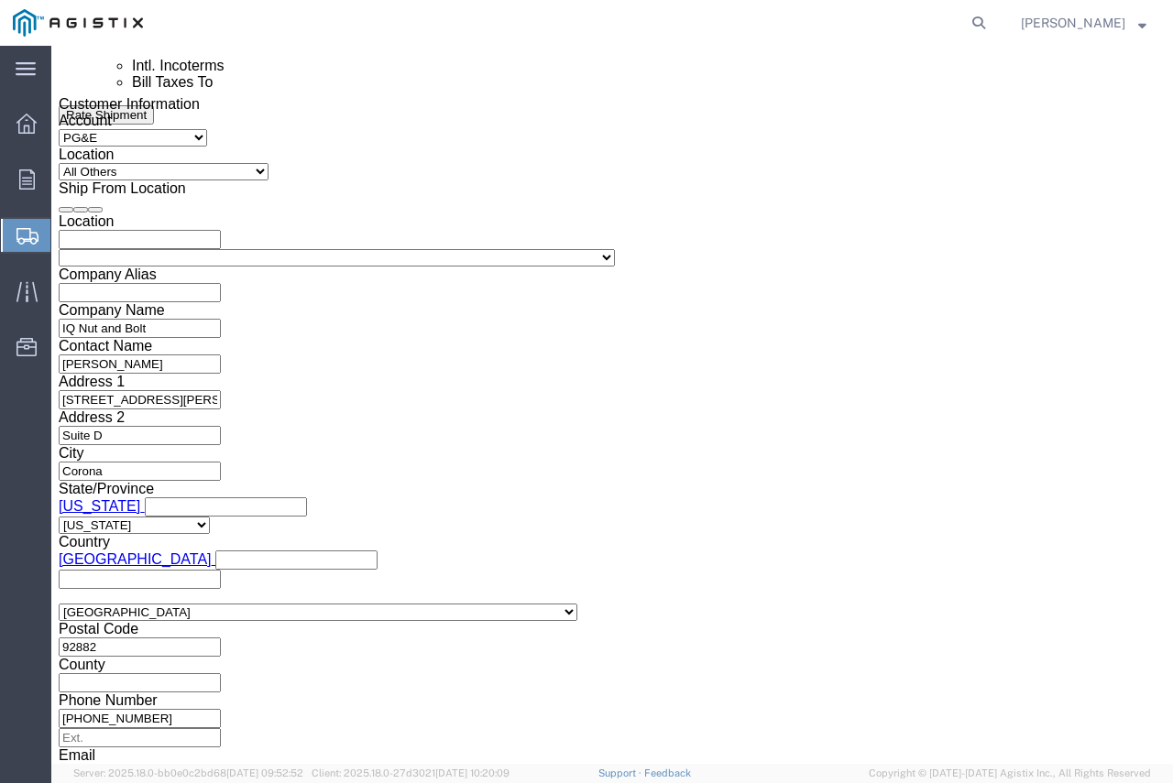
type input "3501413988"
click button "Continue"
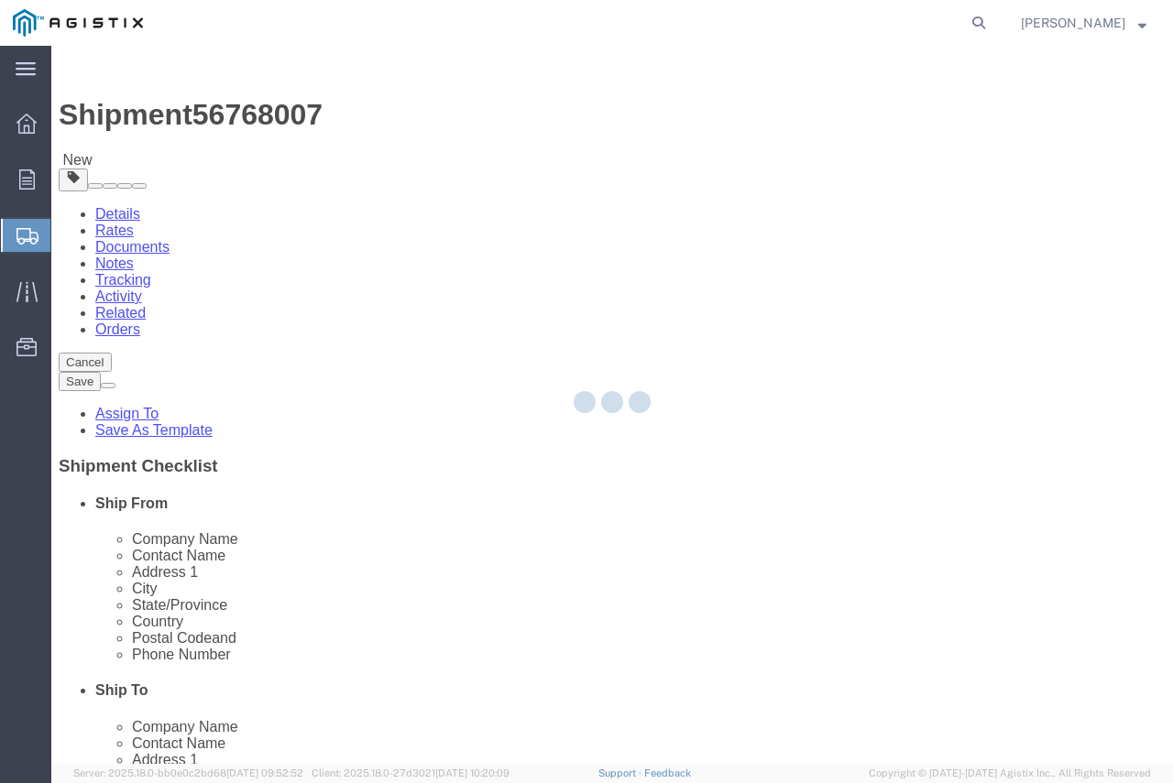
select select "CBOX"
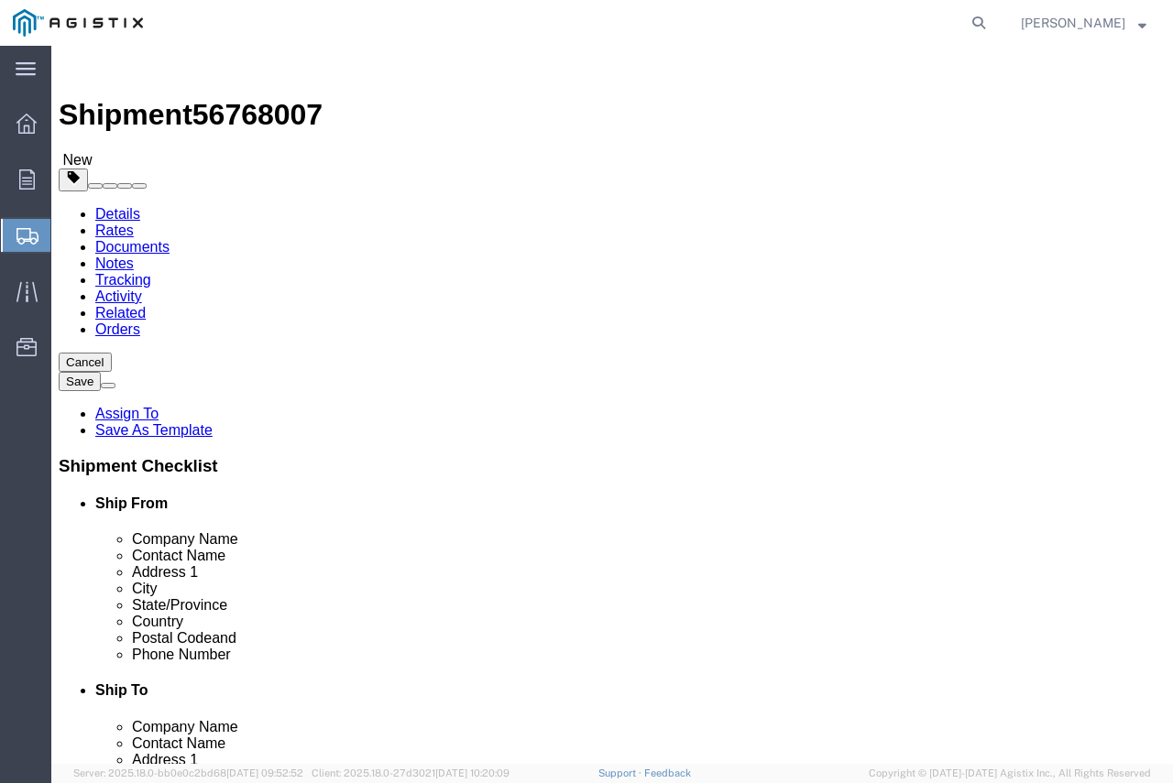
click input "text"
type input "150"
type input "9"
type input "6"
click input "0.00"
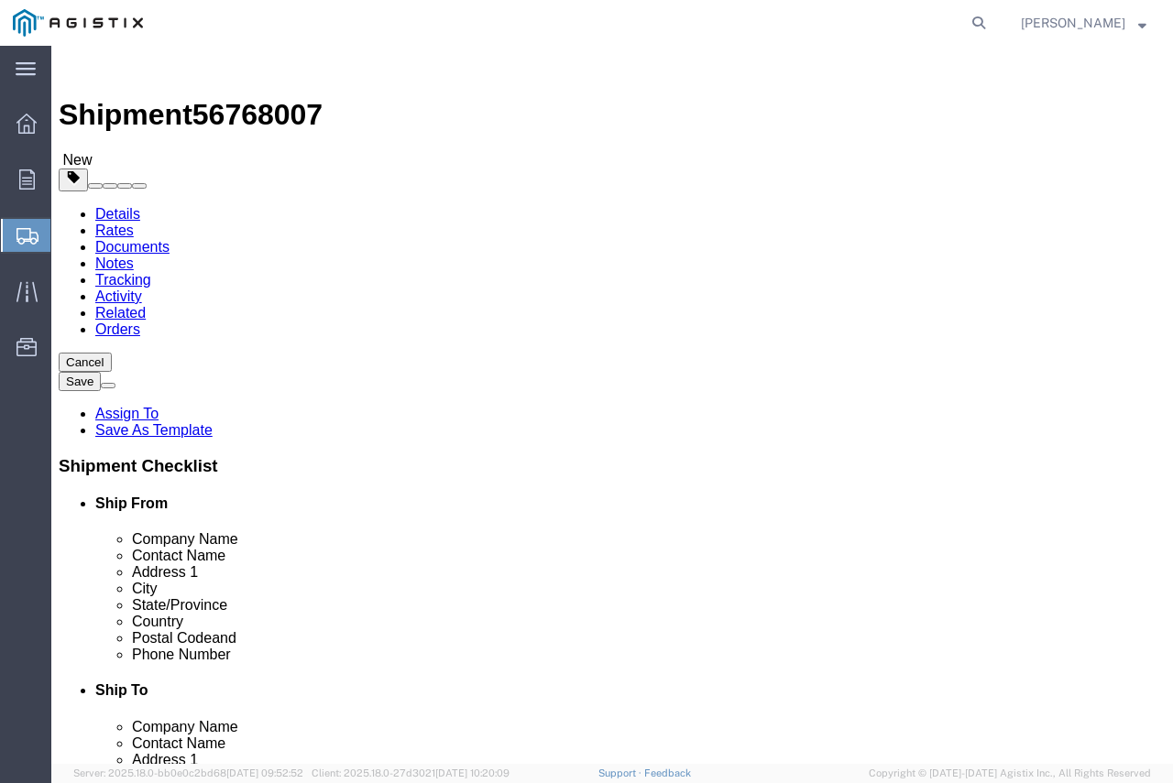
type input "444.00"
click link "Add Content"
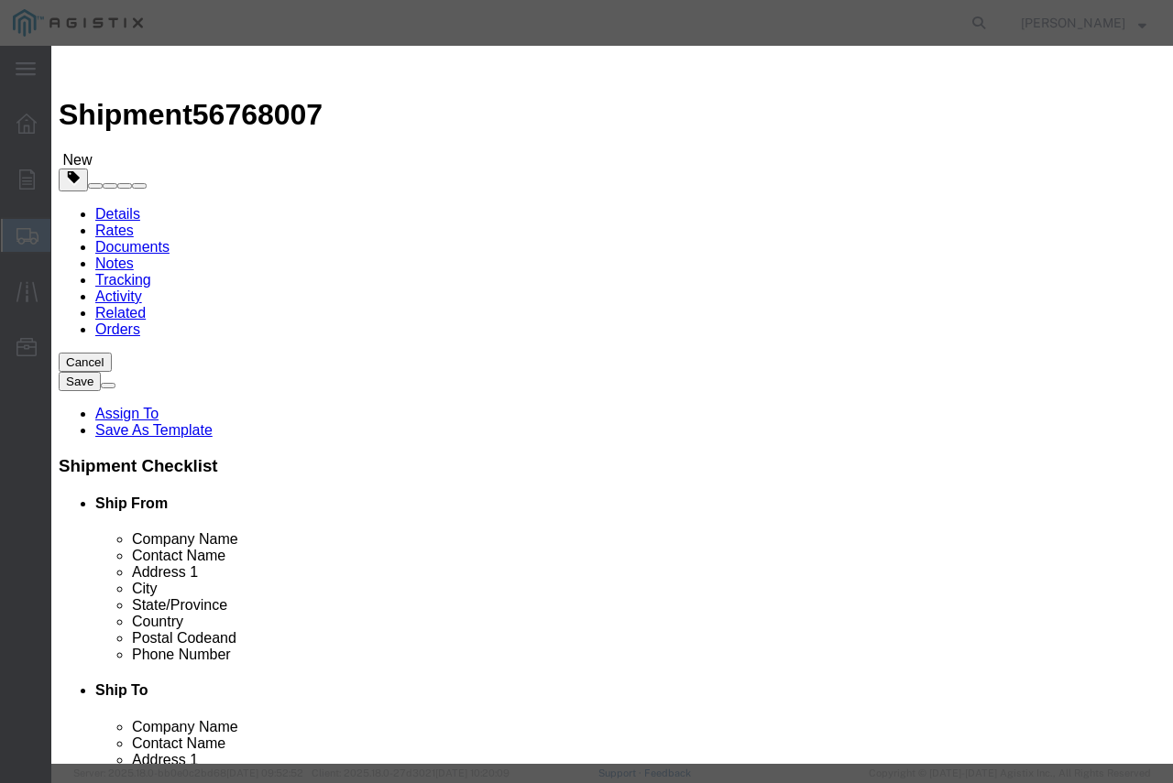
click input "text"
click input "CARBON STEEL"
type input "CARBON STEEL"
click input "0"
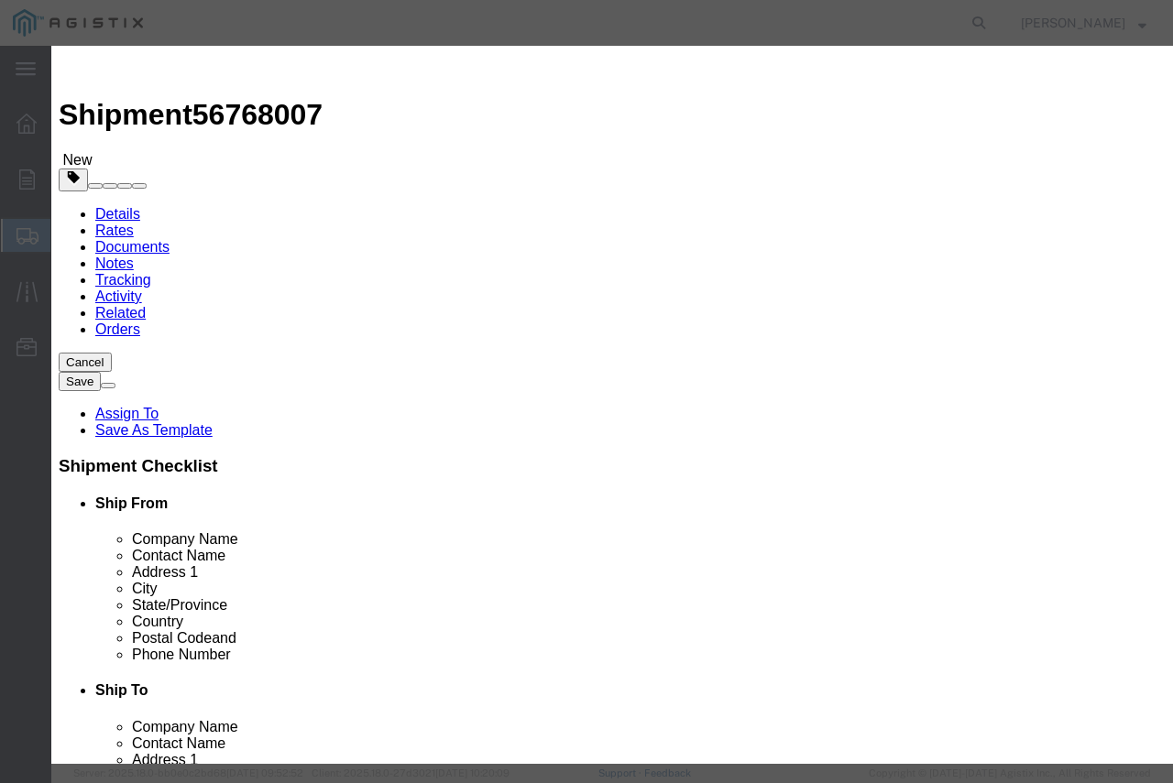
type input "1"
click input "text"
click input "20"
type input "20,092"
click select "Select 50 55 60 65 70 85 92.5 100 125 175 250 300 400"
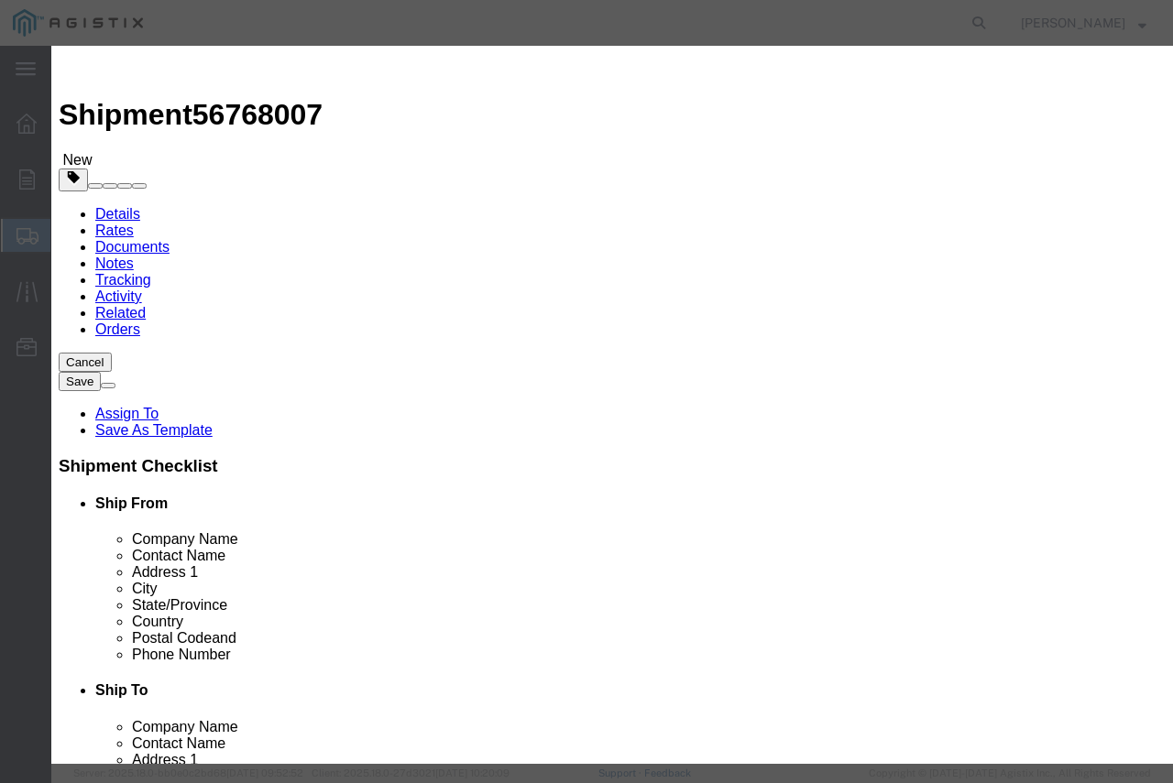
select select "50"
click select "Select 50 55 60 65 70 85 92.5 100 125 175 250 300 400"
click input "CARBON STEEL"
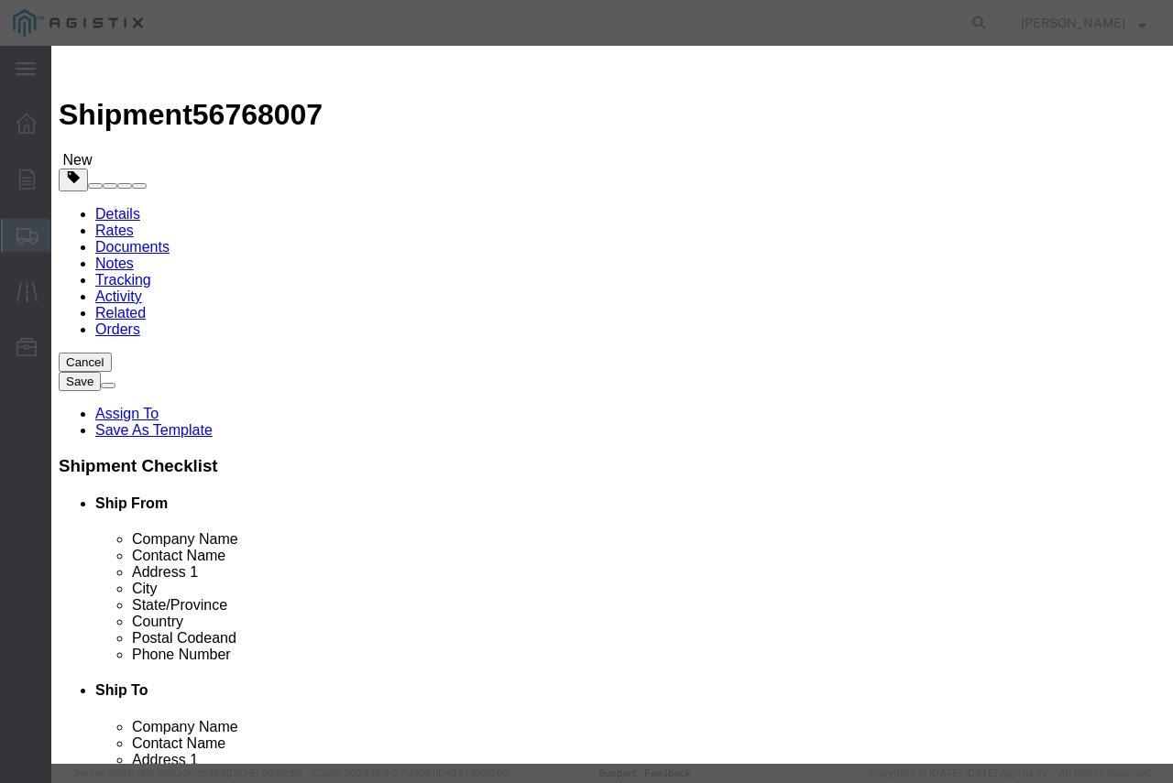
type input "stainless steel fasteners"
click button "Save & Close"
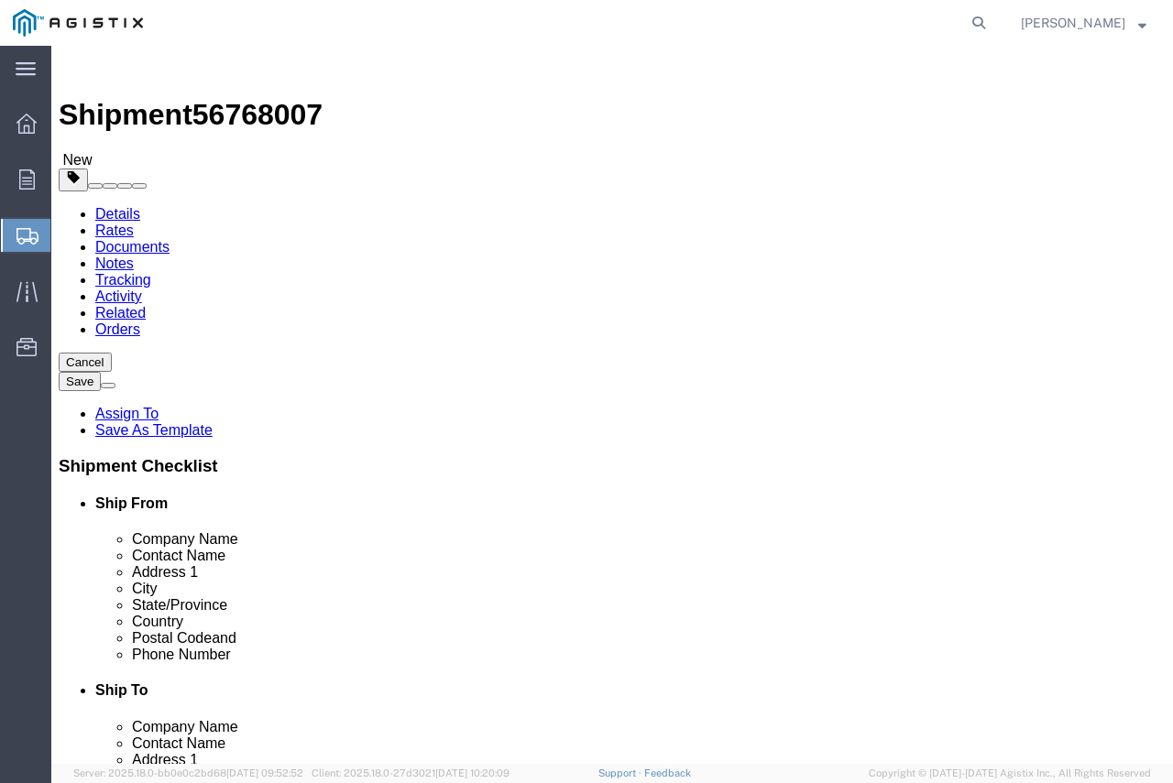
click link "Shipment Information"
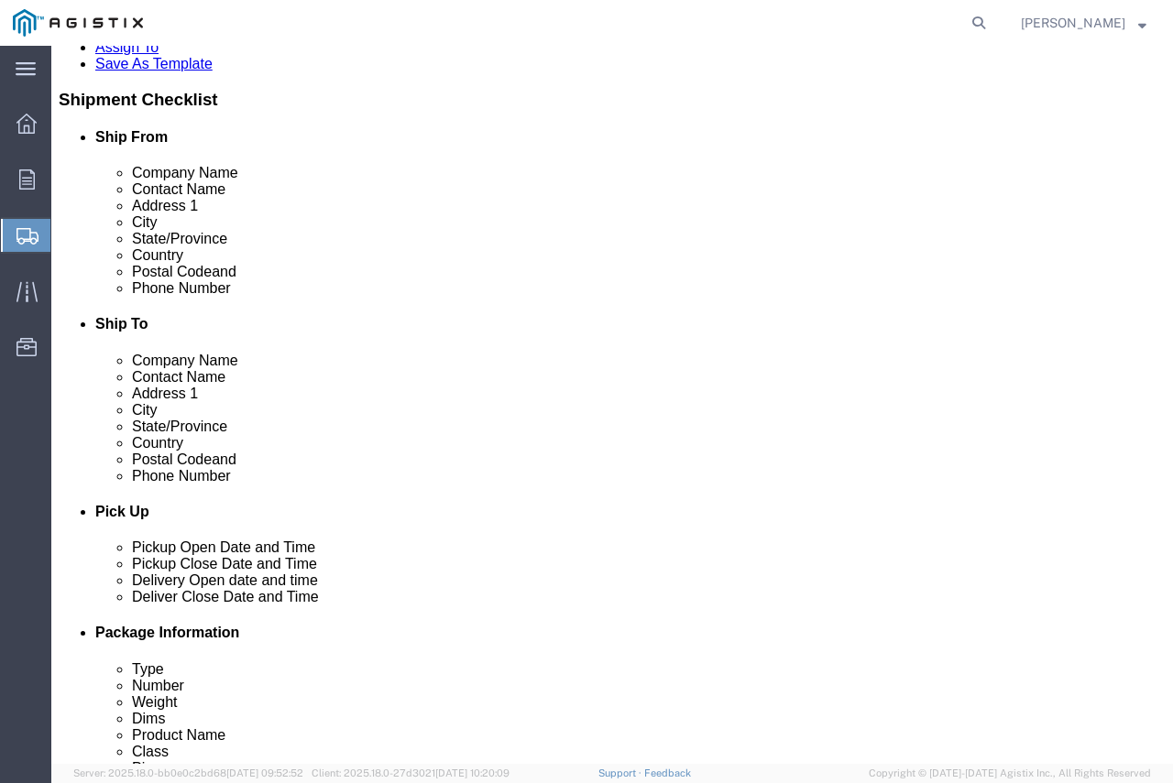
click input "text"
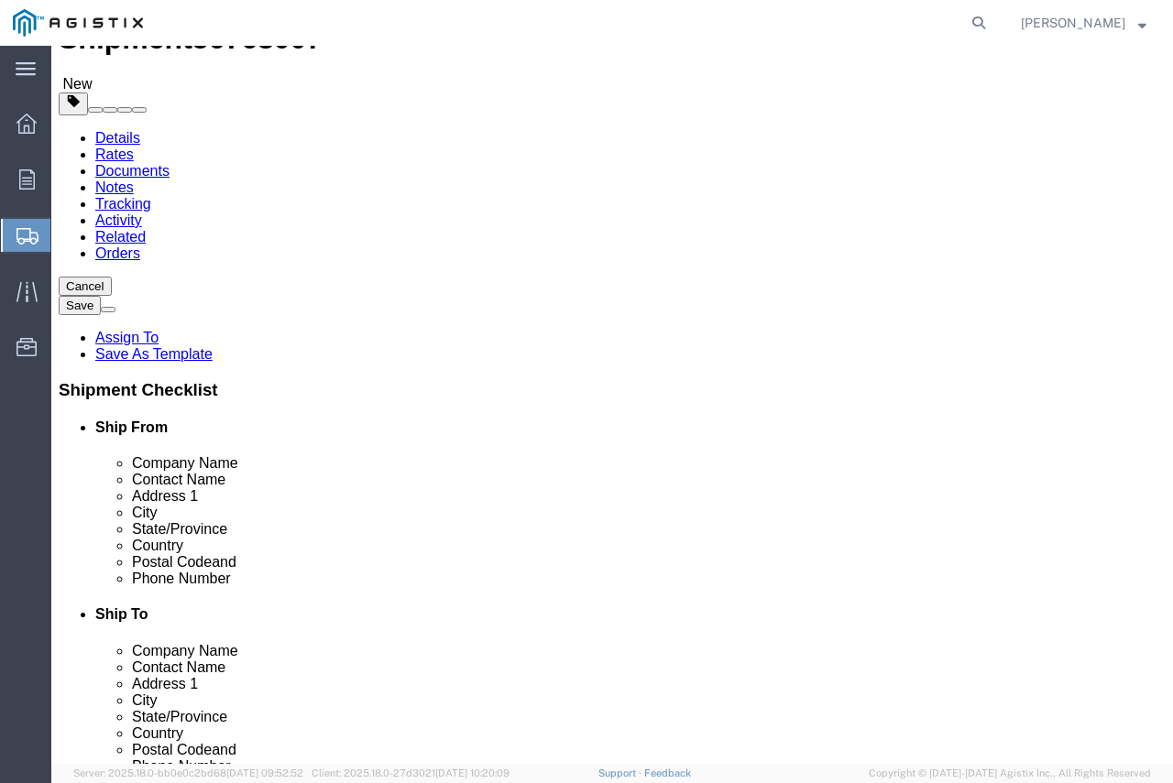
scroll to position [0, 0]
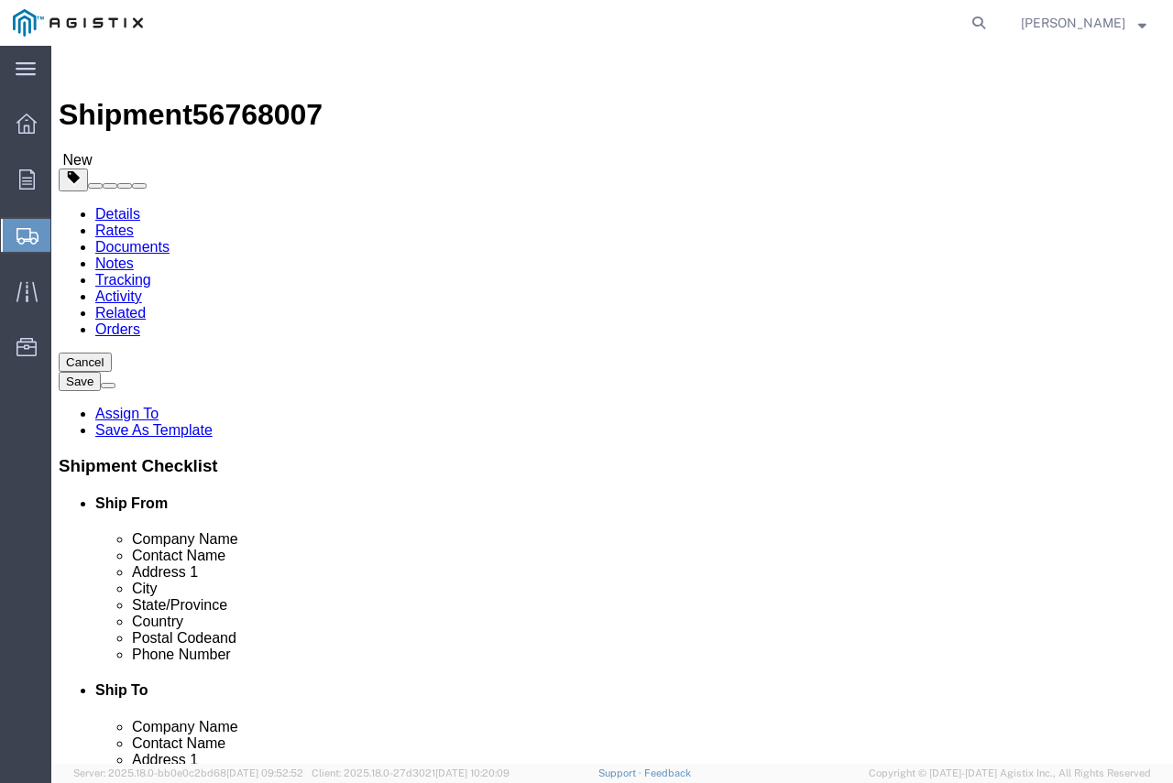
type input "8052060424"
click icon
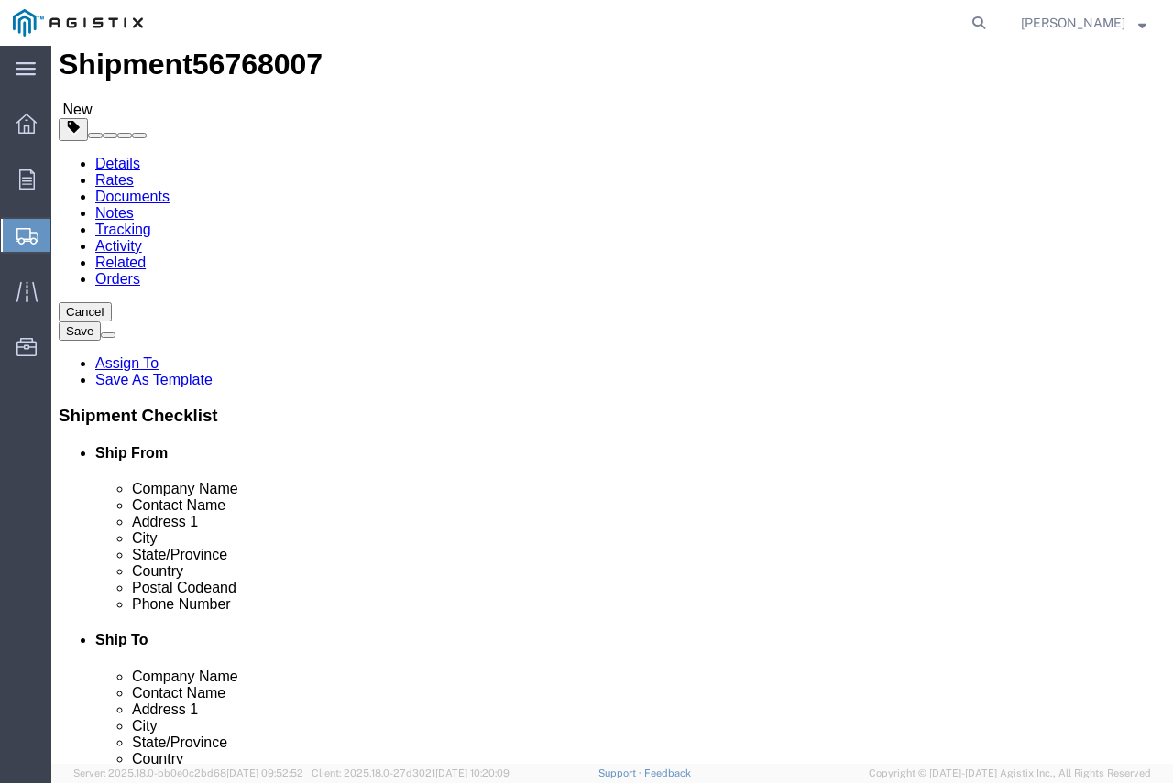
click button "Rate Shipment"
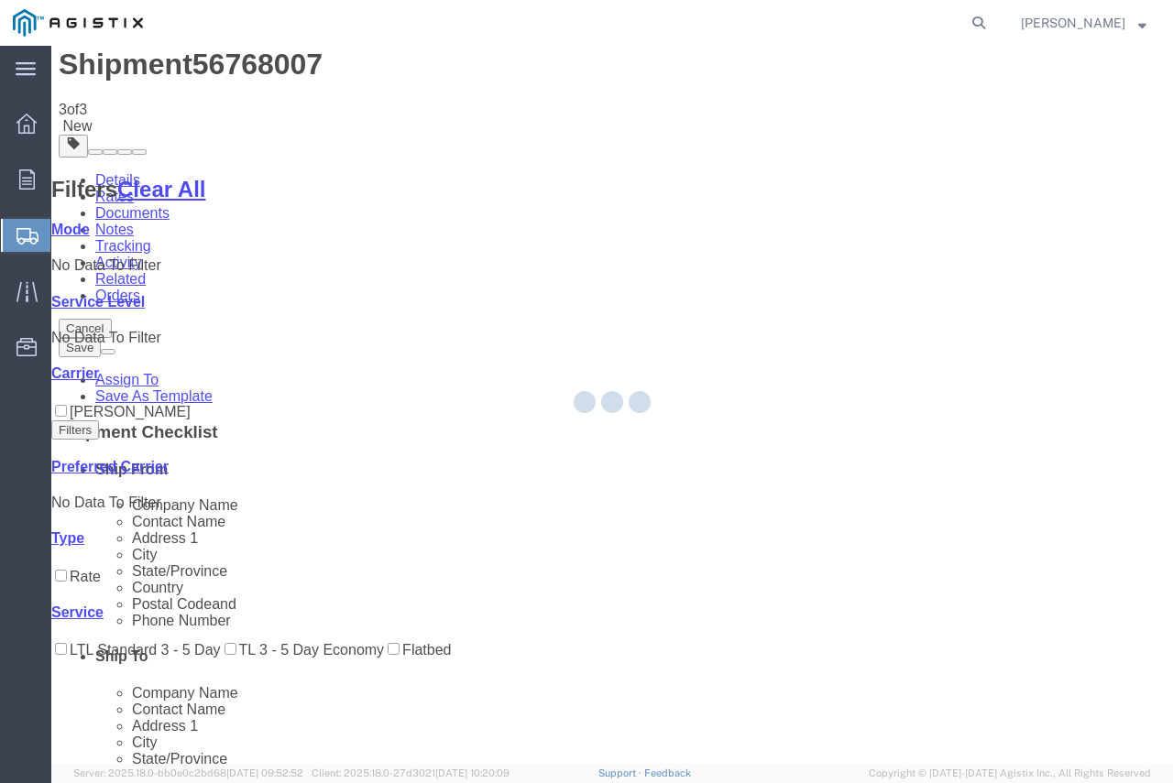
scroll to position [0, 0]
